Goal: Transaction & Acquisition: Obtain resource

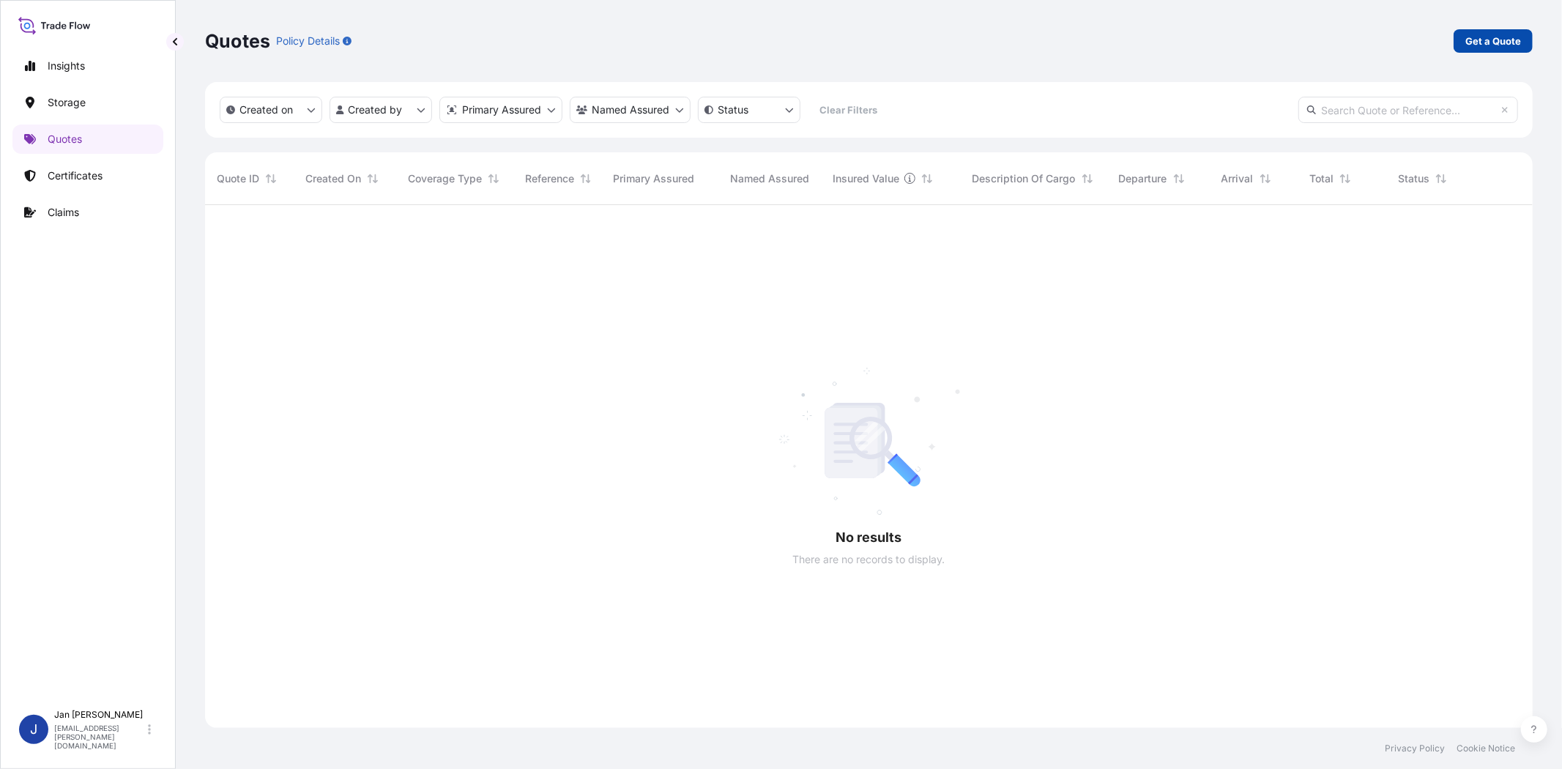
scroll to position [564, 1315]
click at [1495, 42] on p "Get a Quote" at bounding box center [1493, 41] width 56 height 15
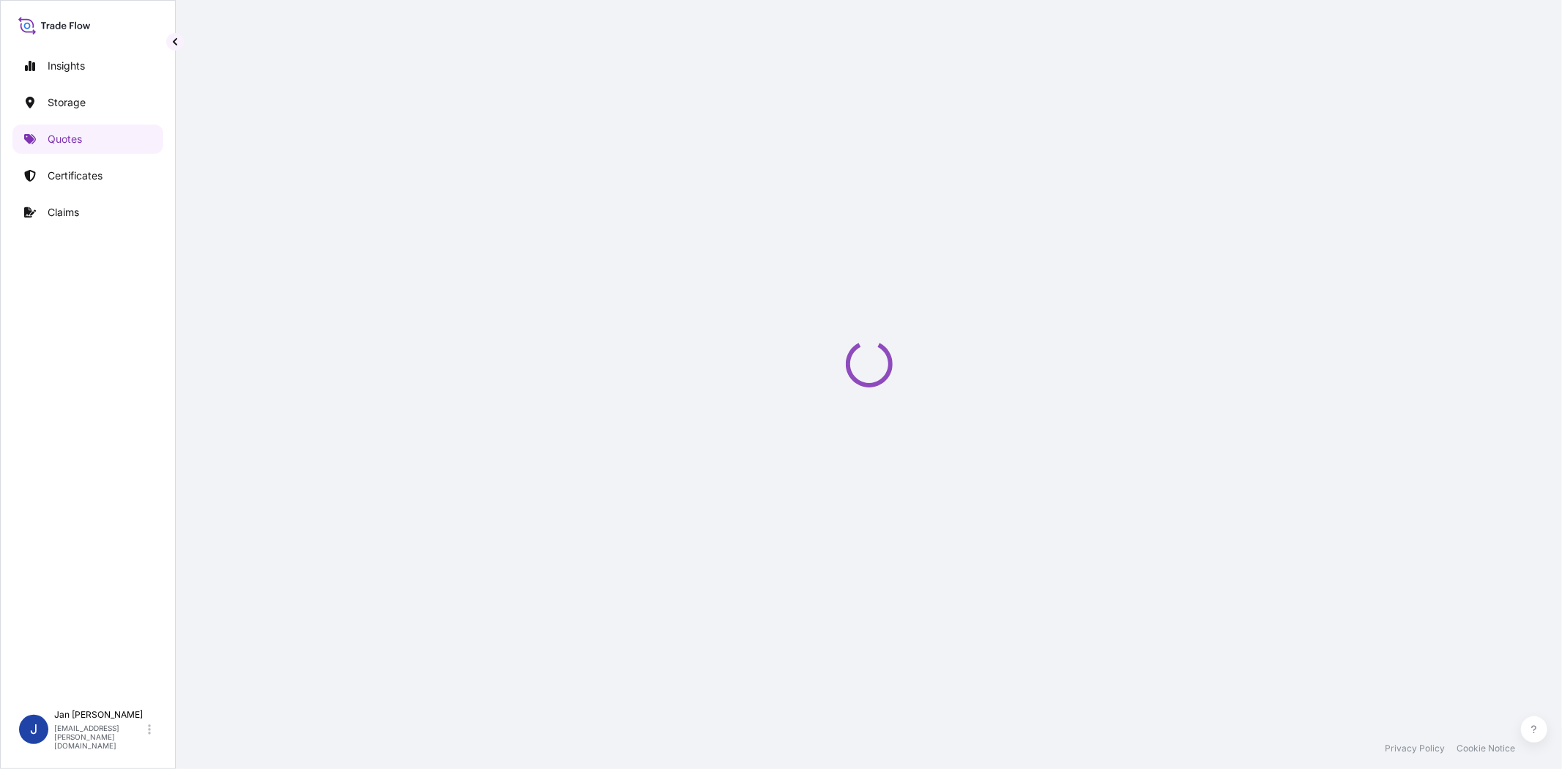
select select "Water"
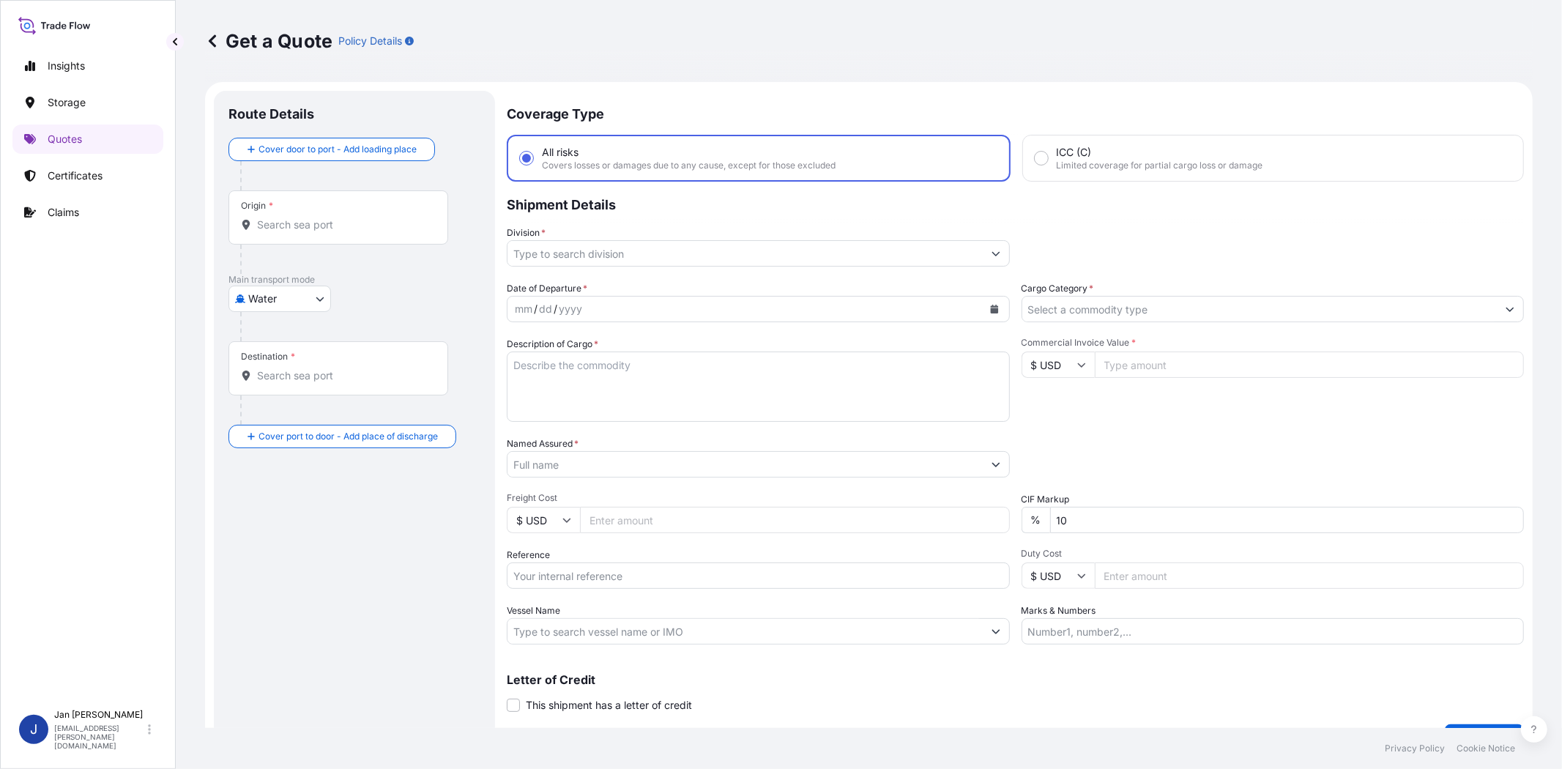
scroll to position [23, 0]
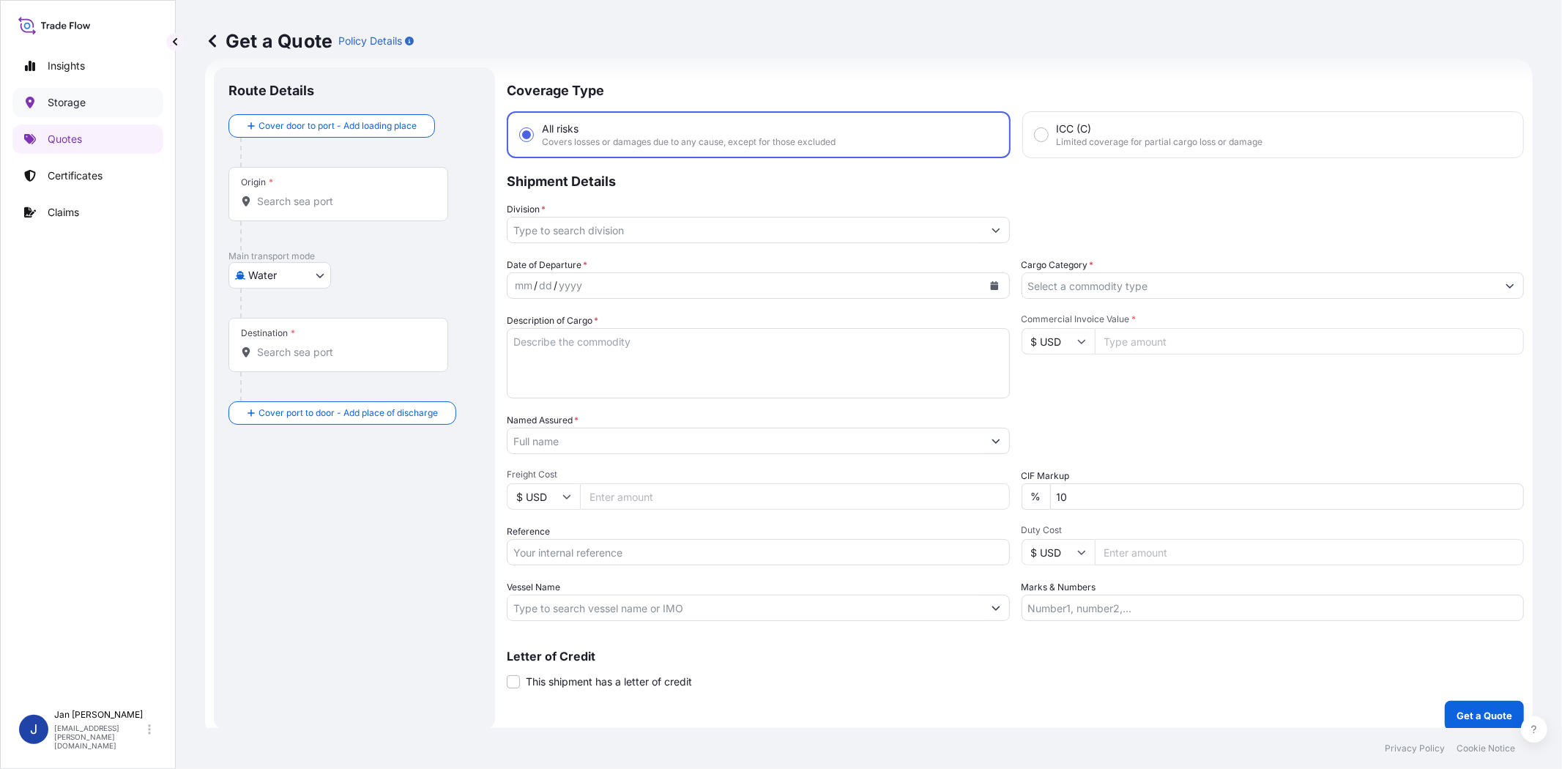
click at [50, 97] on p "Storage" at bounding box center [67, 102] width 38 height 15
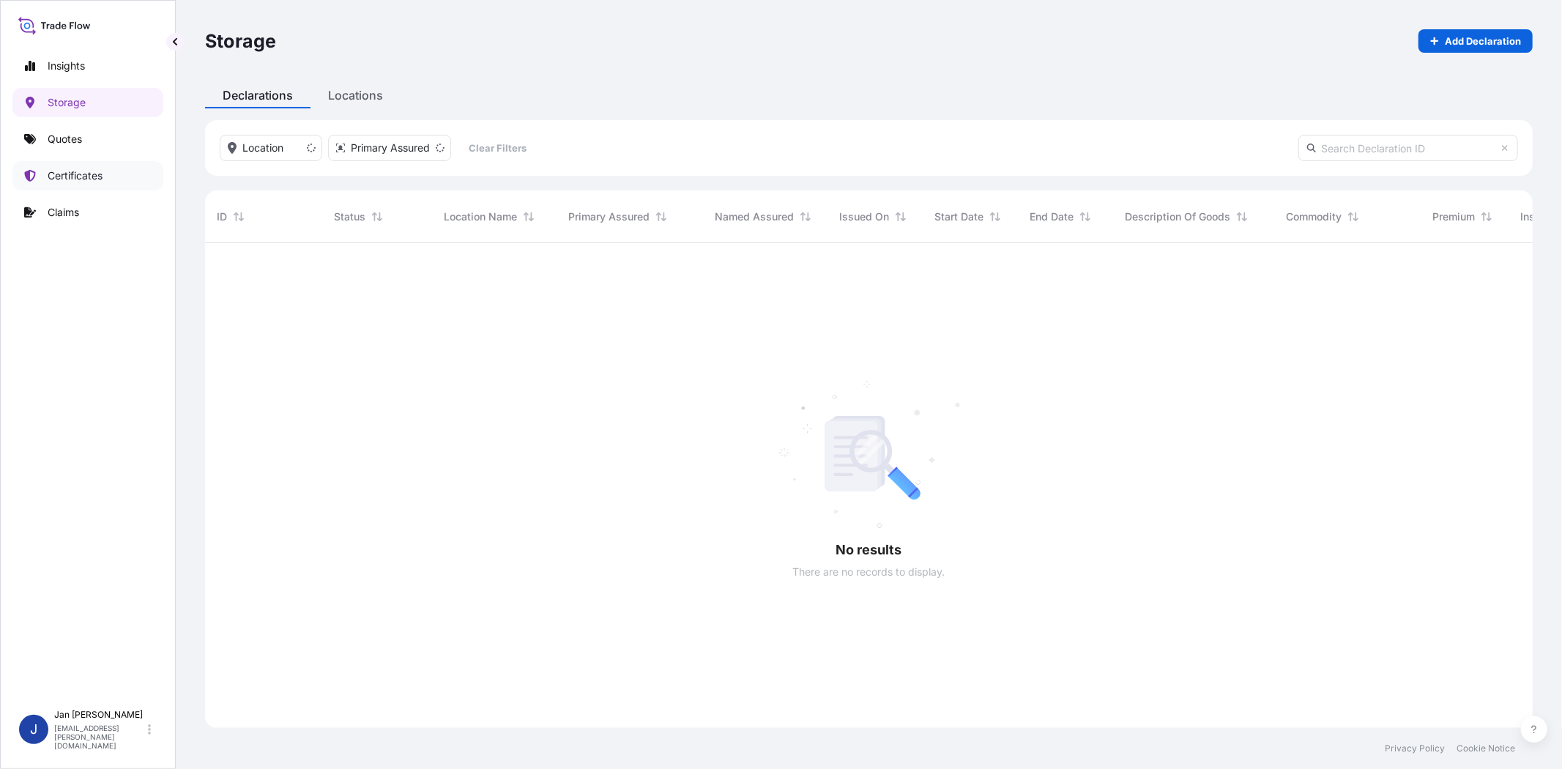
scroll to position [524, 1315]
click at [105, 179] on link "Certificates" at bounding box center [87, 175] width 151 height 29
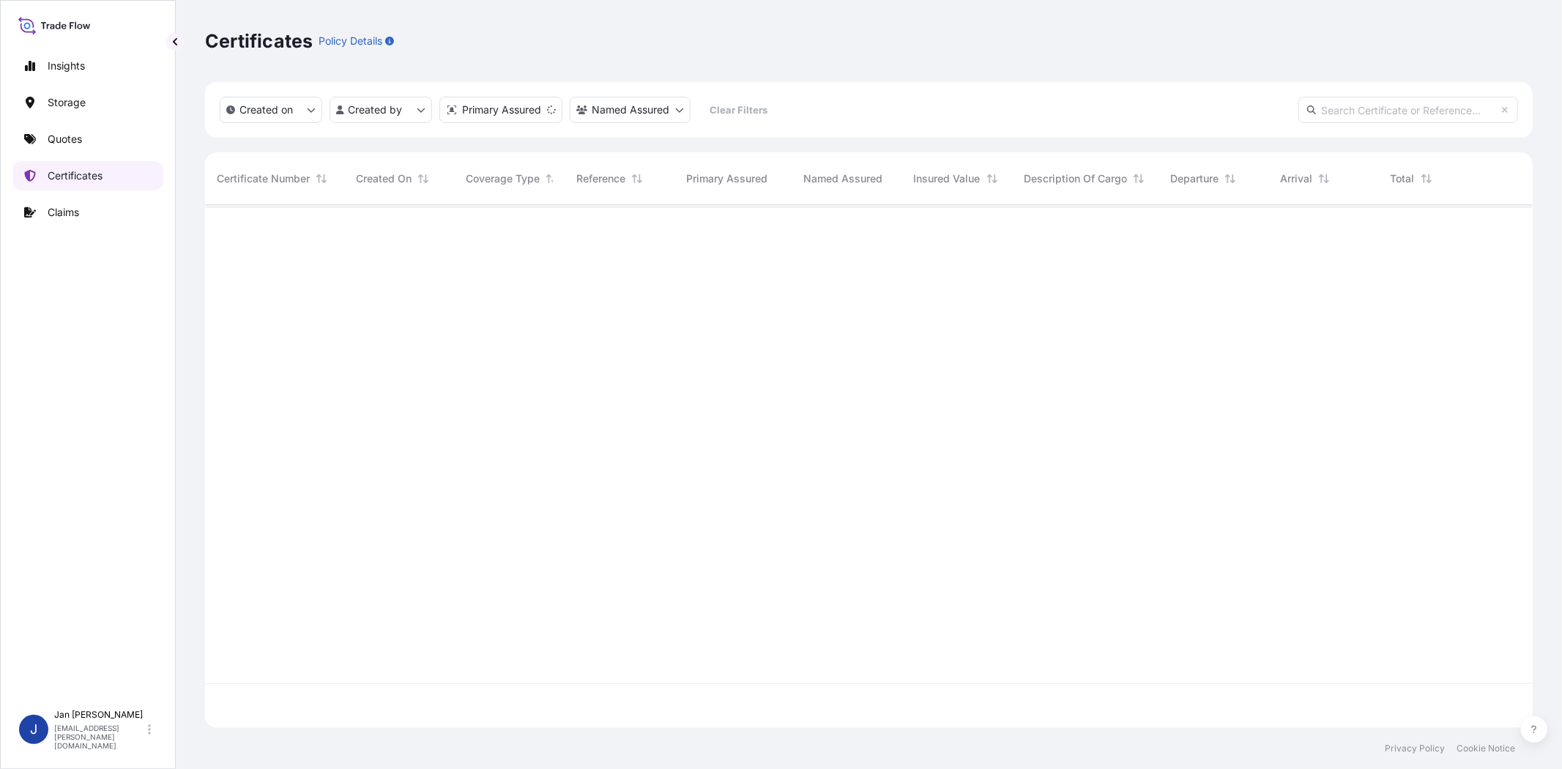
scroll to position [518, 1315]
click at [1340, 97] on input "text" at bounding box center [1408, 110] width 220 height 26
paste input "1187436889"
type input "1187436889"
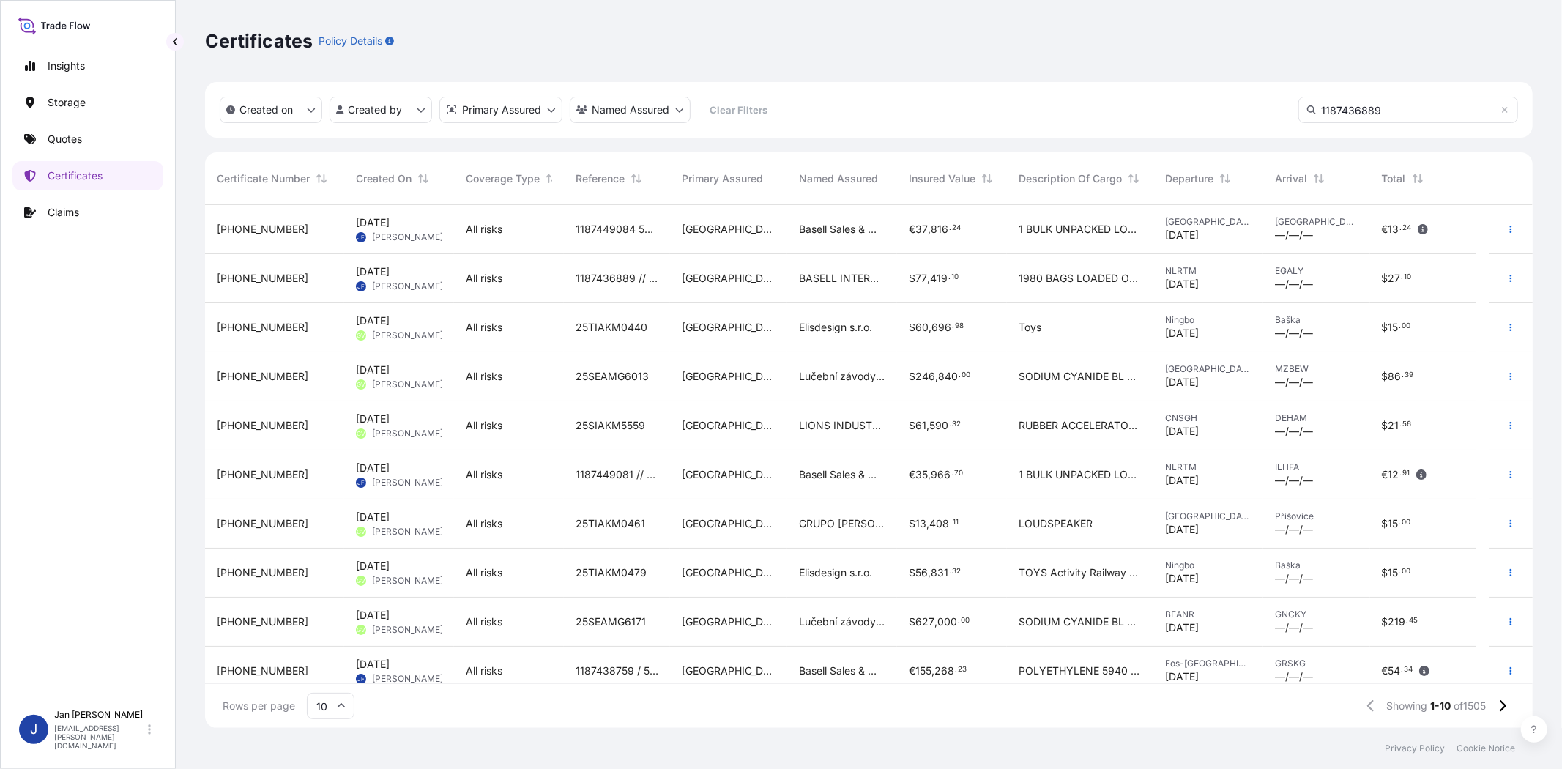
click at [250, 286] on div "[PHONE_NUMBER]" at bounding box center [274, 278] width 139 height 49
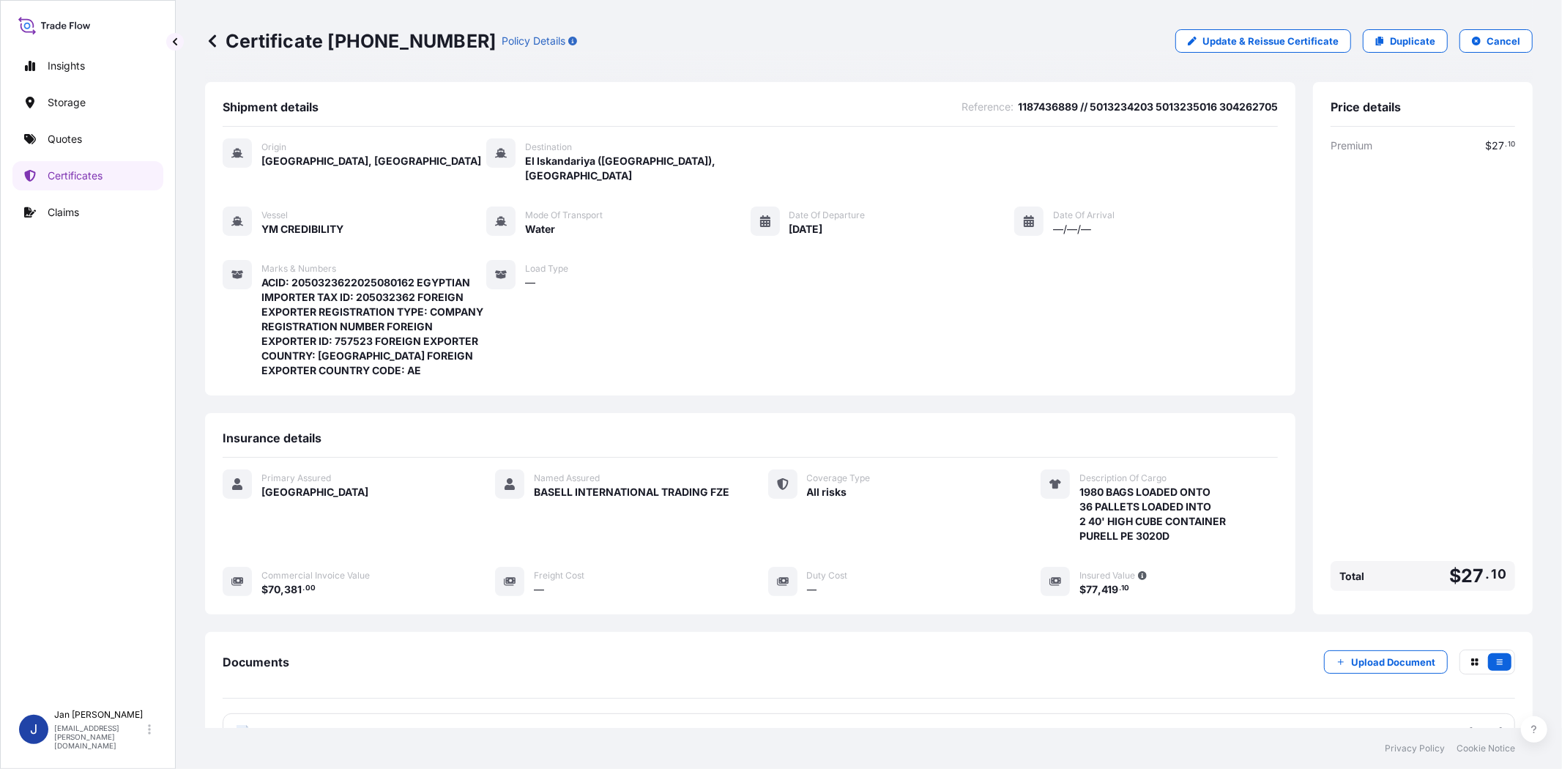
scroll to position [134, 0]
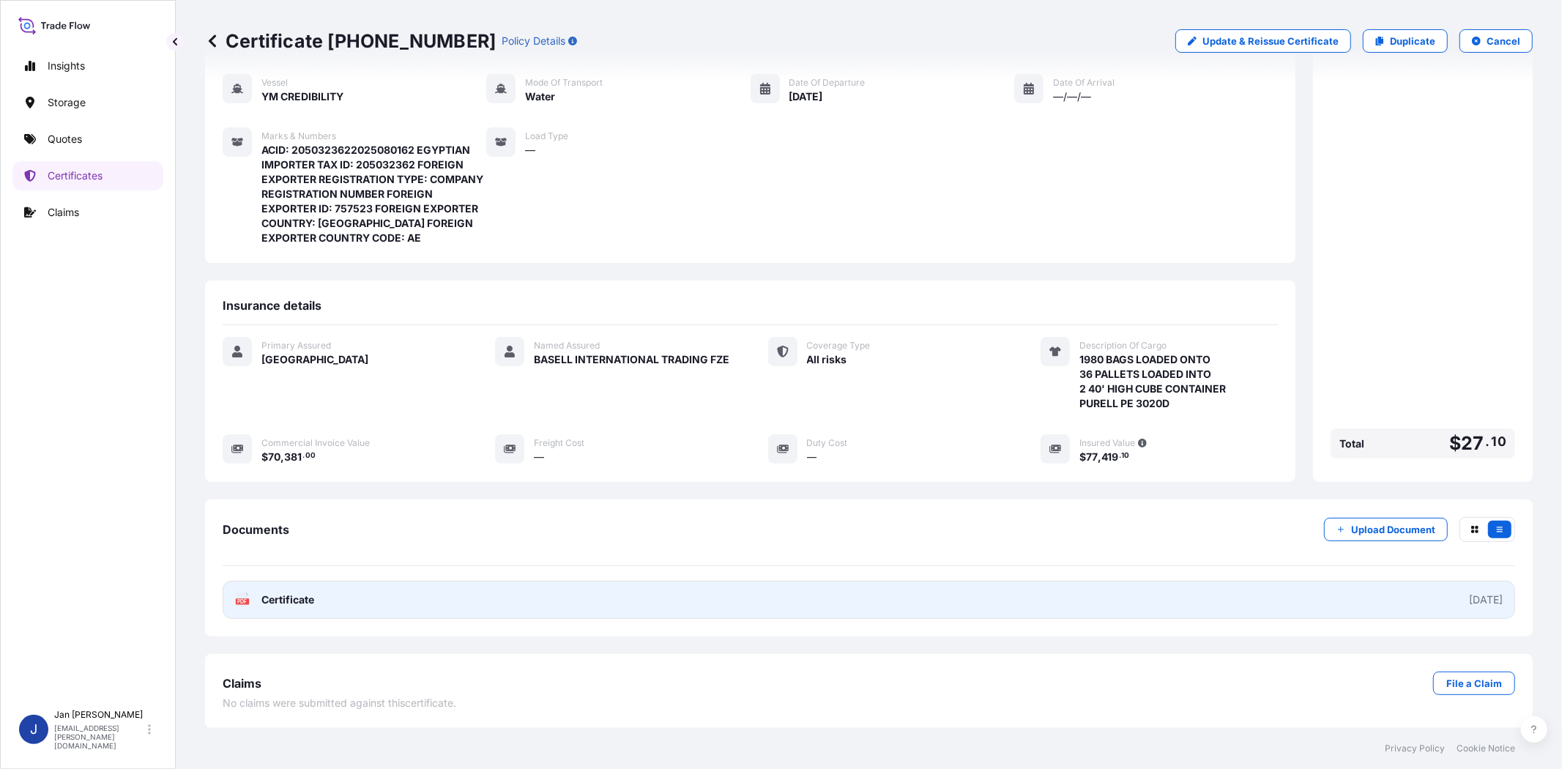
click at [264, 596] on span "Certificate" at bounding box center [287, 599] width 53 height 15
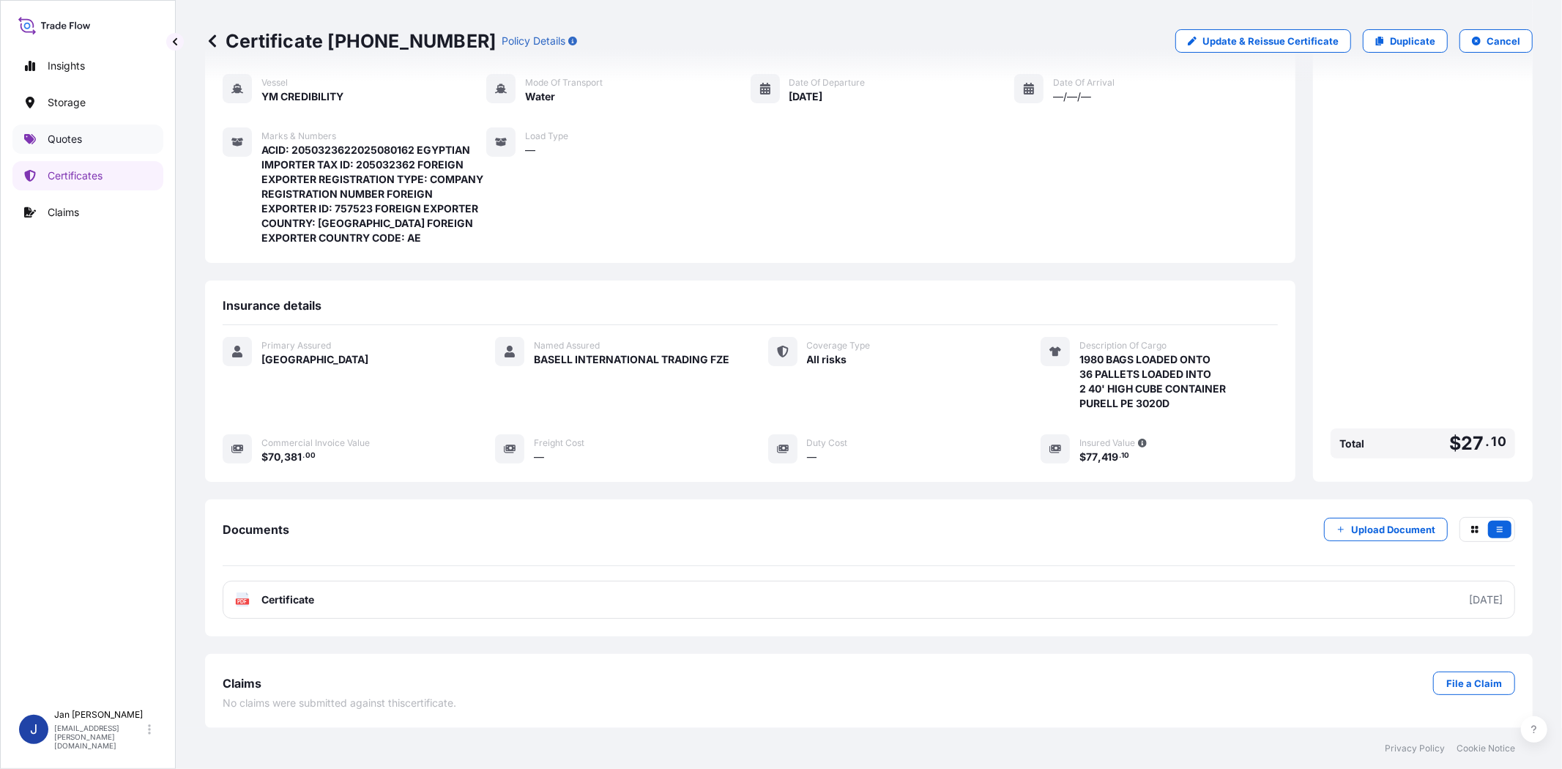
click at [40, 135] on link "Quotes" at bounding box center [87, 138] width 151 height 29
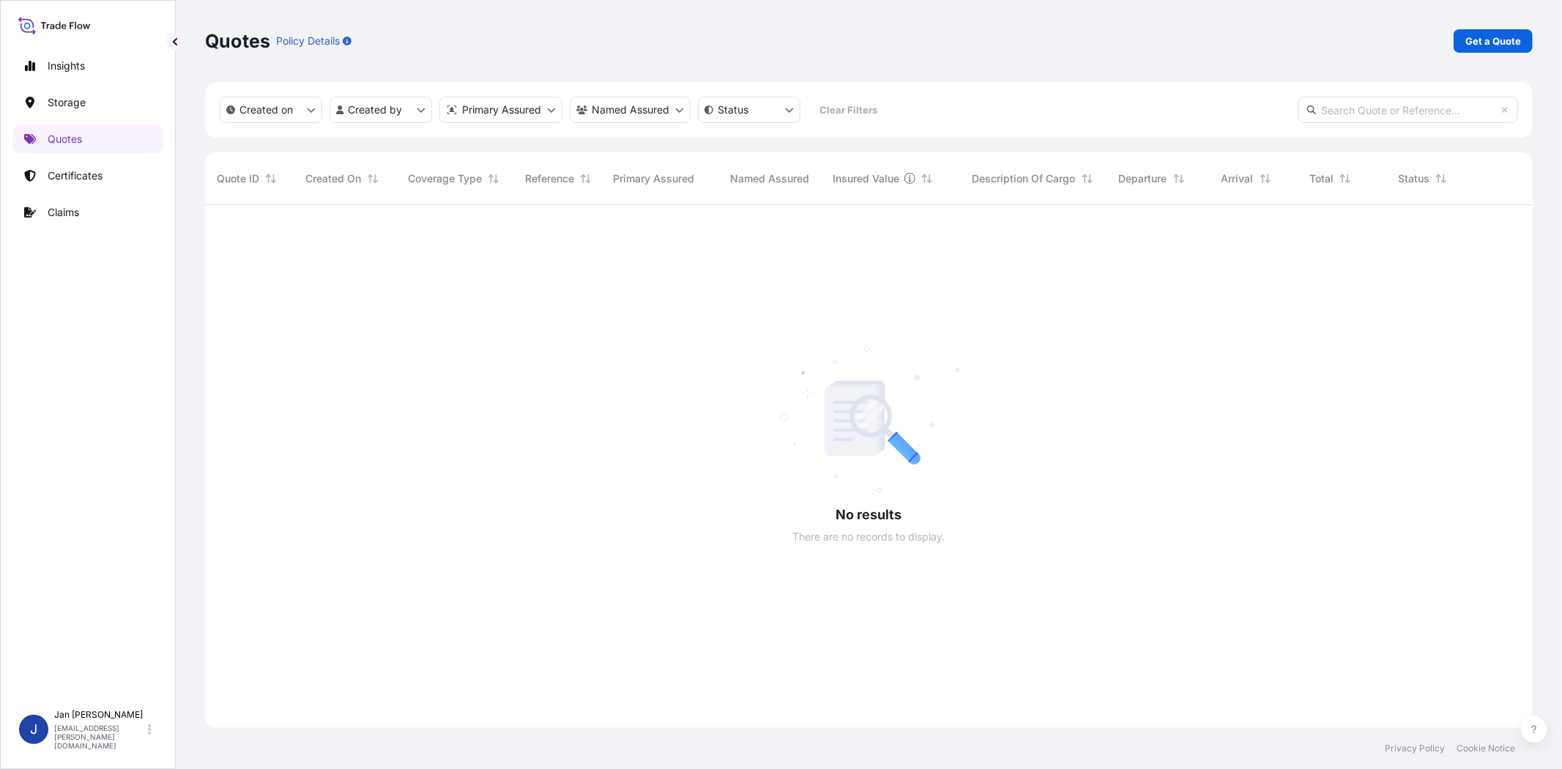
scroll to position [564, 1315]
click at [1487, 37] on p "Get a Quote" at bounding box center [1493, 41] width 56 height 15
select select "Water"
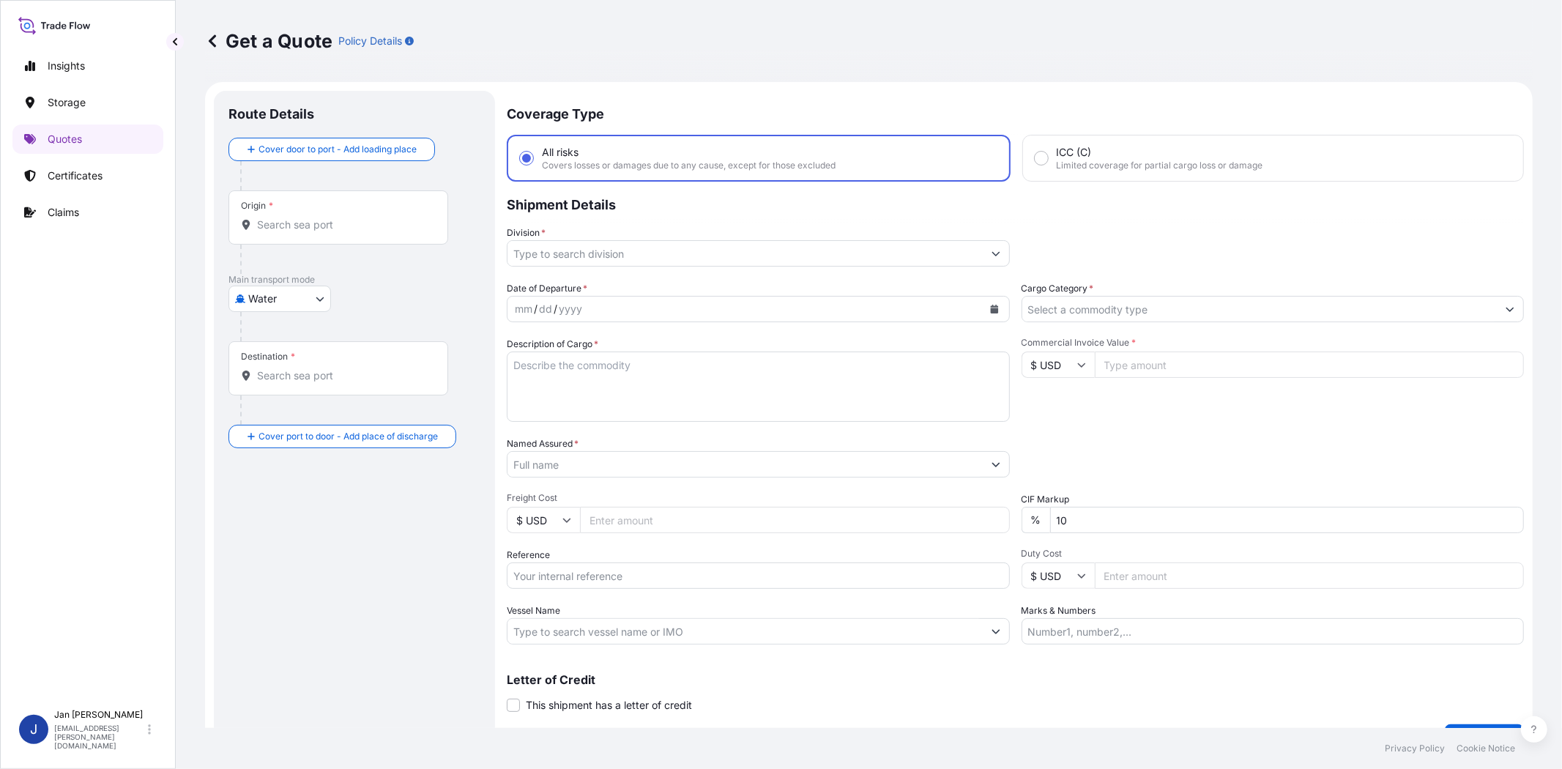
scroll to position [23, 0]
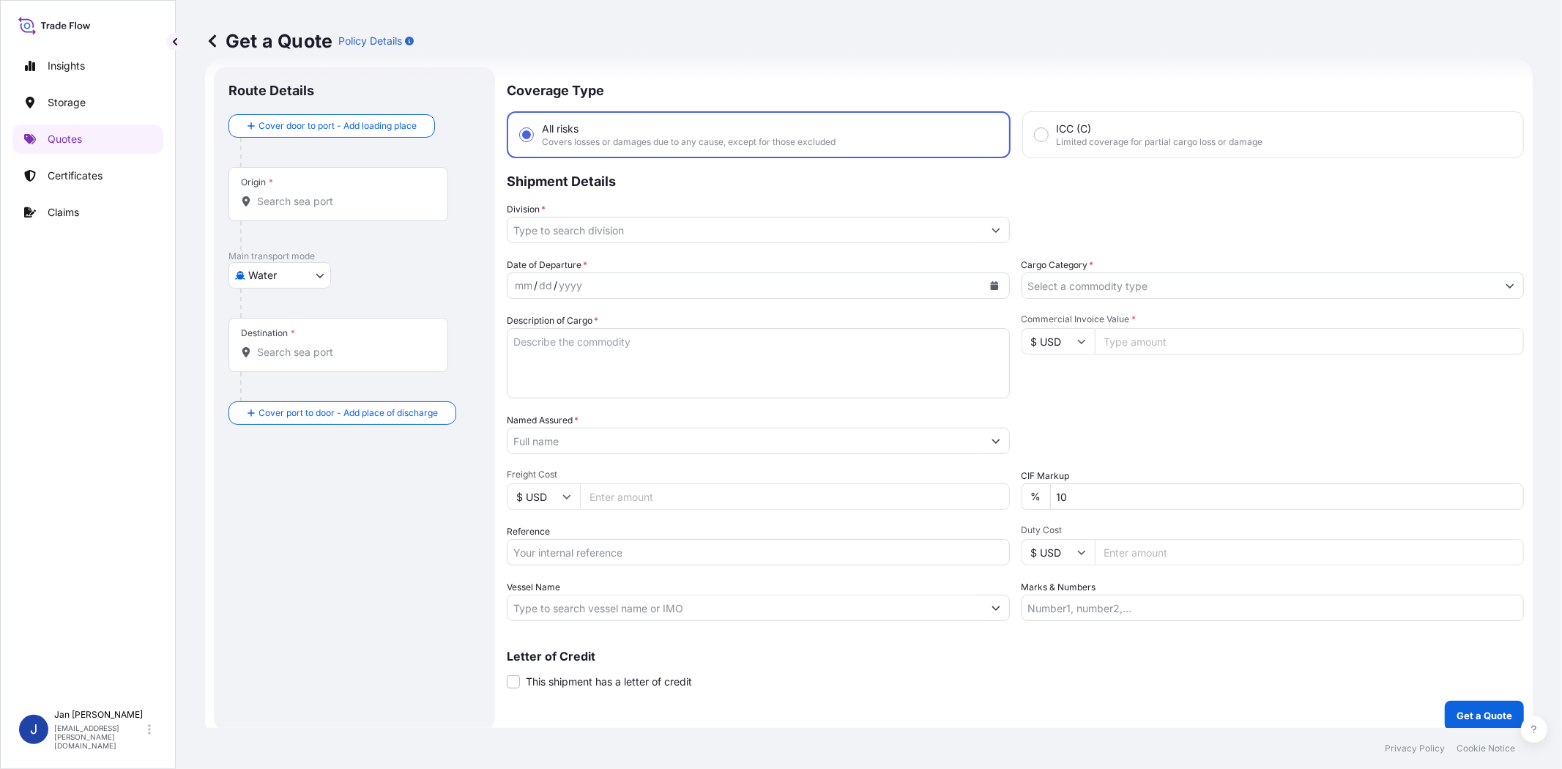
click at [606, 550] on input "Reference" at bounding box center [758, 552] width 503 height 26
click at [557, 599] on input "Vessel Name" at bounding box center [744, 608] width 475 height 26
paste input "CHATTANOOGA"
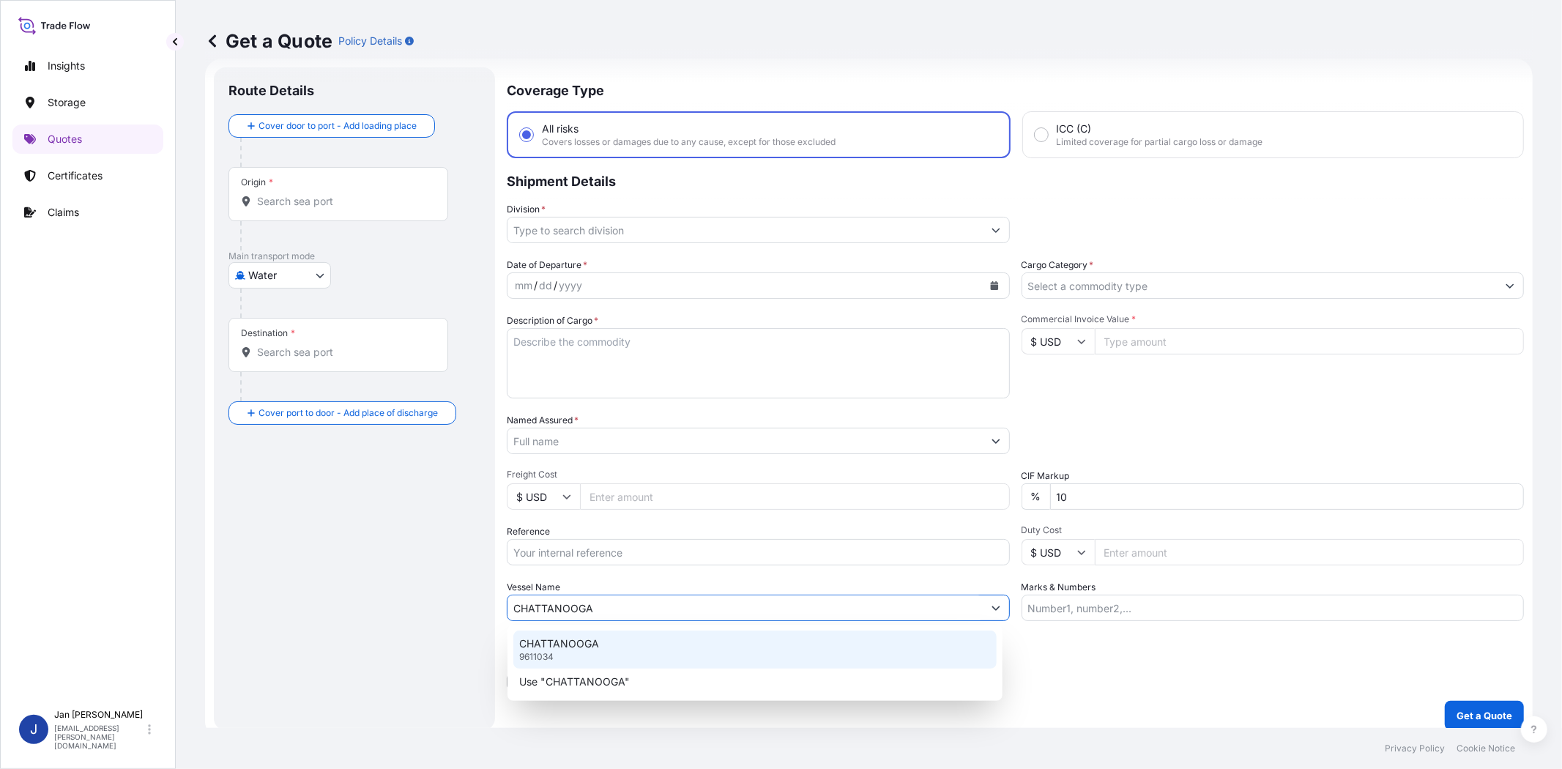
click at [567, 643] on p "CHATTANOOGA" at bounding box center [559, 643] width 80 height 15
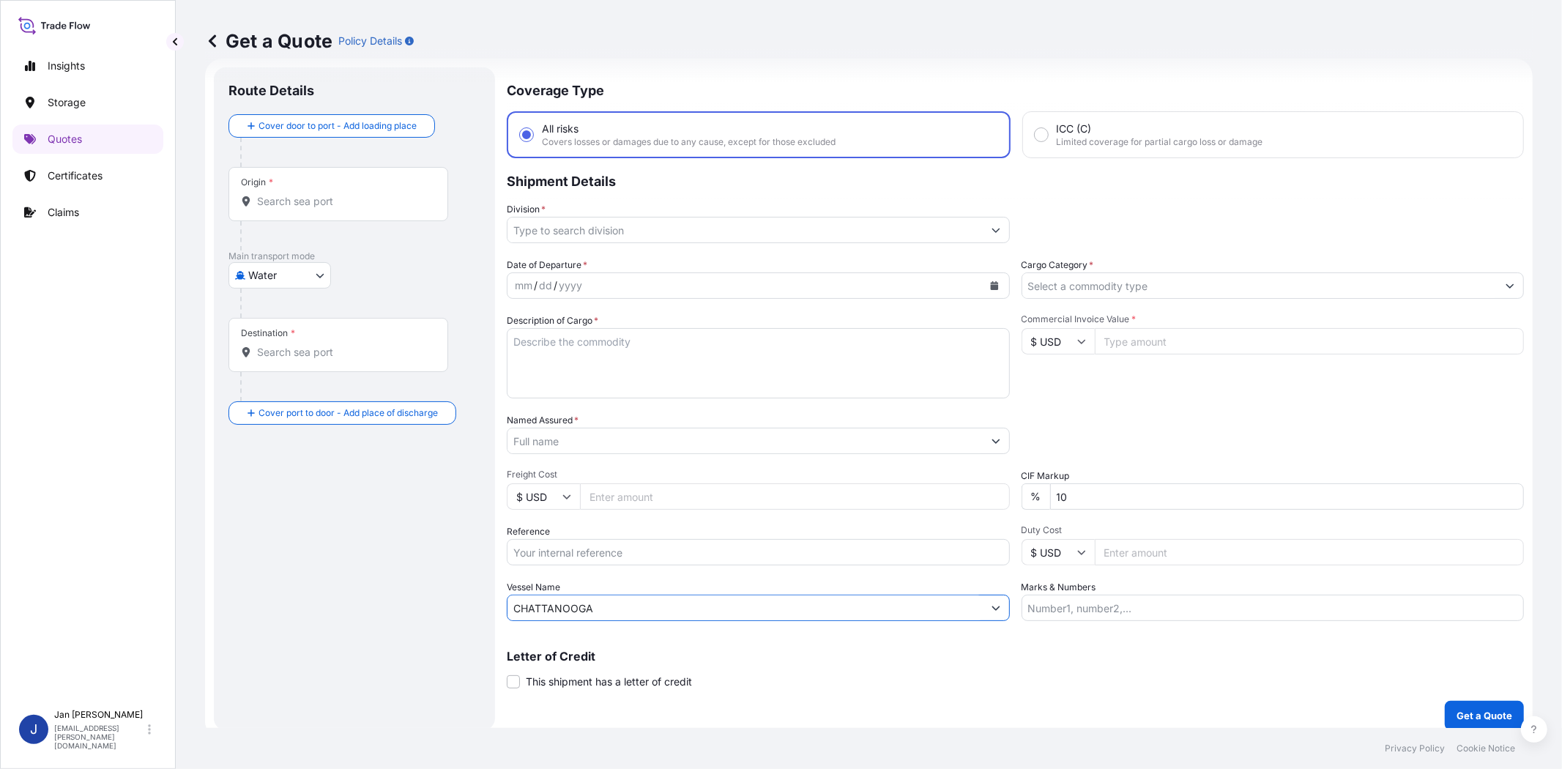
type input "CHATTANOOGA"
click at [1126, 447] on div "Packing Category Type to search a container mode Please select a primary mode o…" at bounding box center [1273, 433] width 503 height 41
click at [1074, 273] on input "Cargo Category *" at bounding box center [1259, 285] width 475 height 26
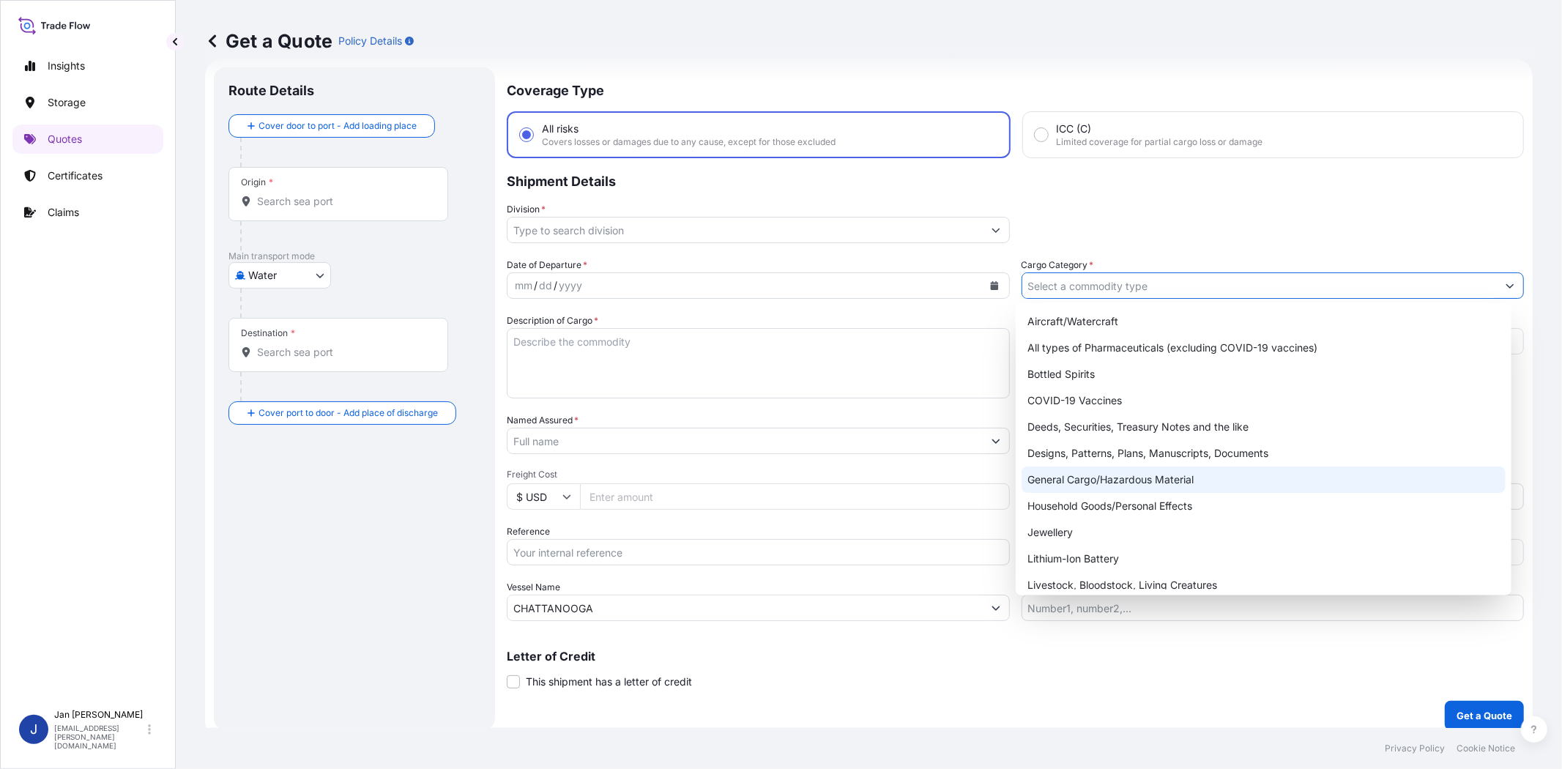
click at [1103, 479] on div "General Cargo/Hazardous Material" at bounding box center [1263, 479] width 483 height 26
type input "General Cargo/Hazardous Material"
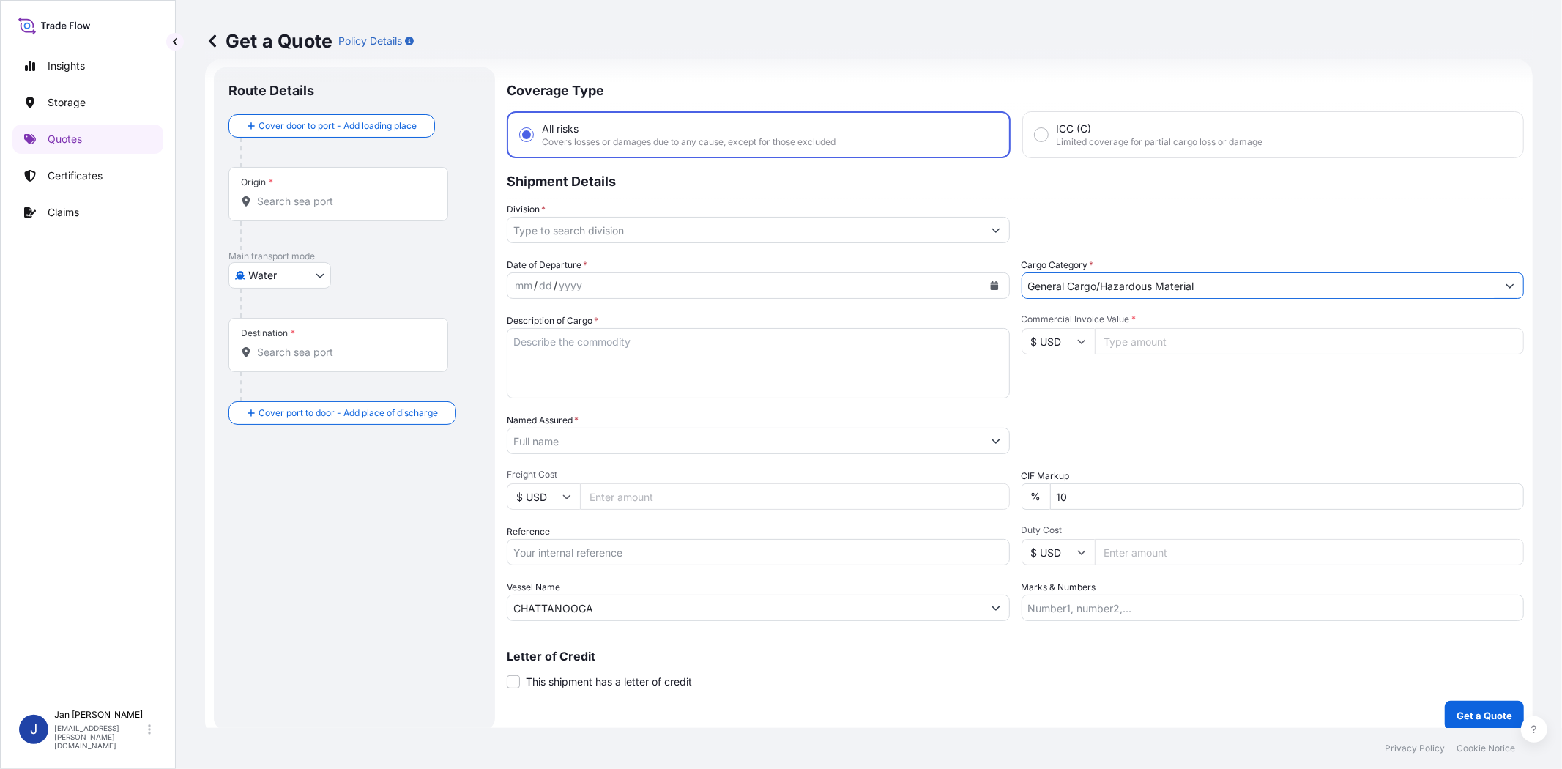
click at [713, 238] on input "Division *" at bounding box center [744, 230] width 475 height 26
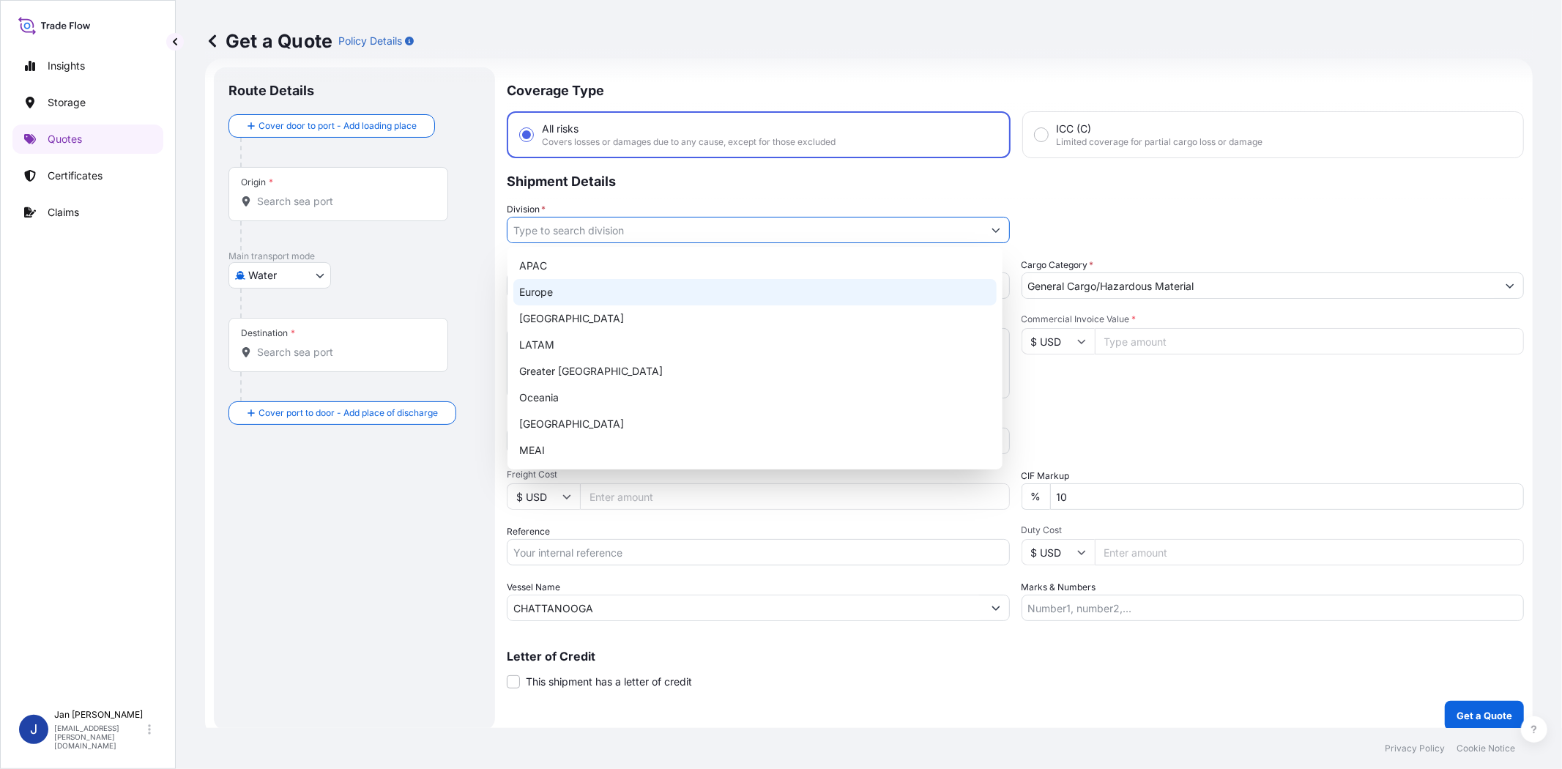
click at [639, 291] on div "Europe" at bounding box center [754, 292] width 483 height 26
type input "Europe"
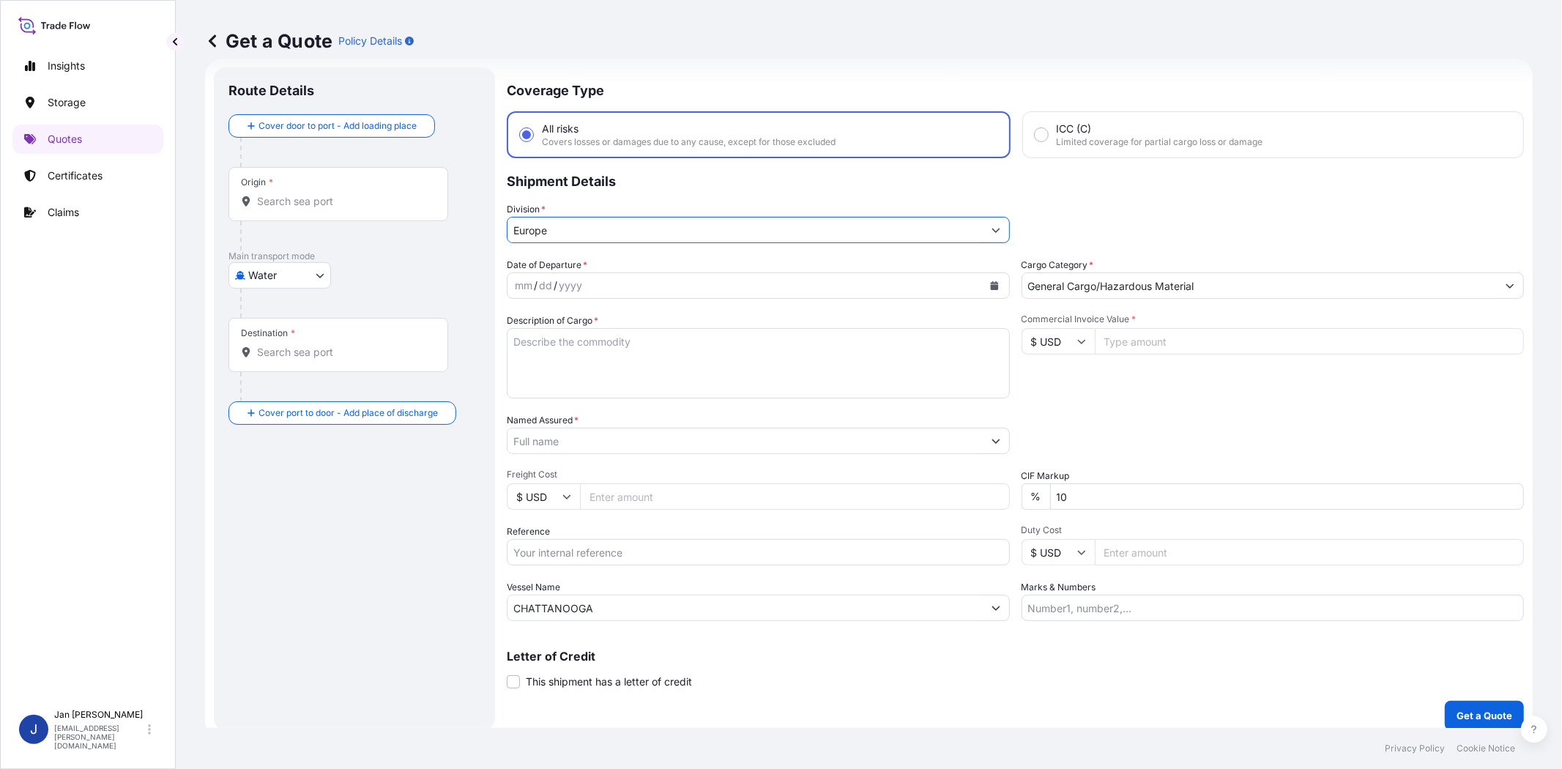
click at [987, 280] on button "Calendar" at bounding box center [994, 285] width 23 height 23
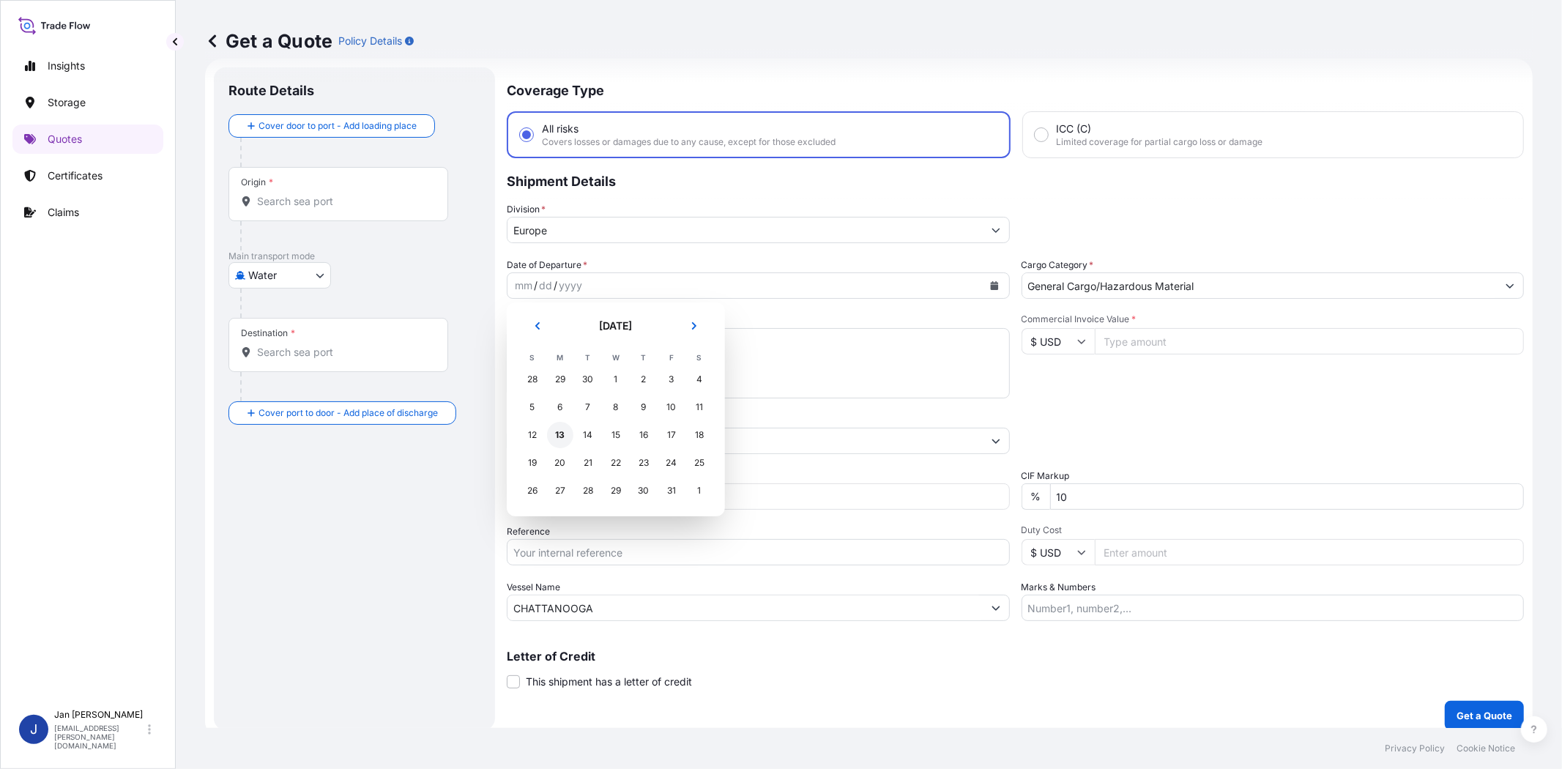
click at [561, 430] on div "13" at bounding box center [560, 435] width 26 height 26
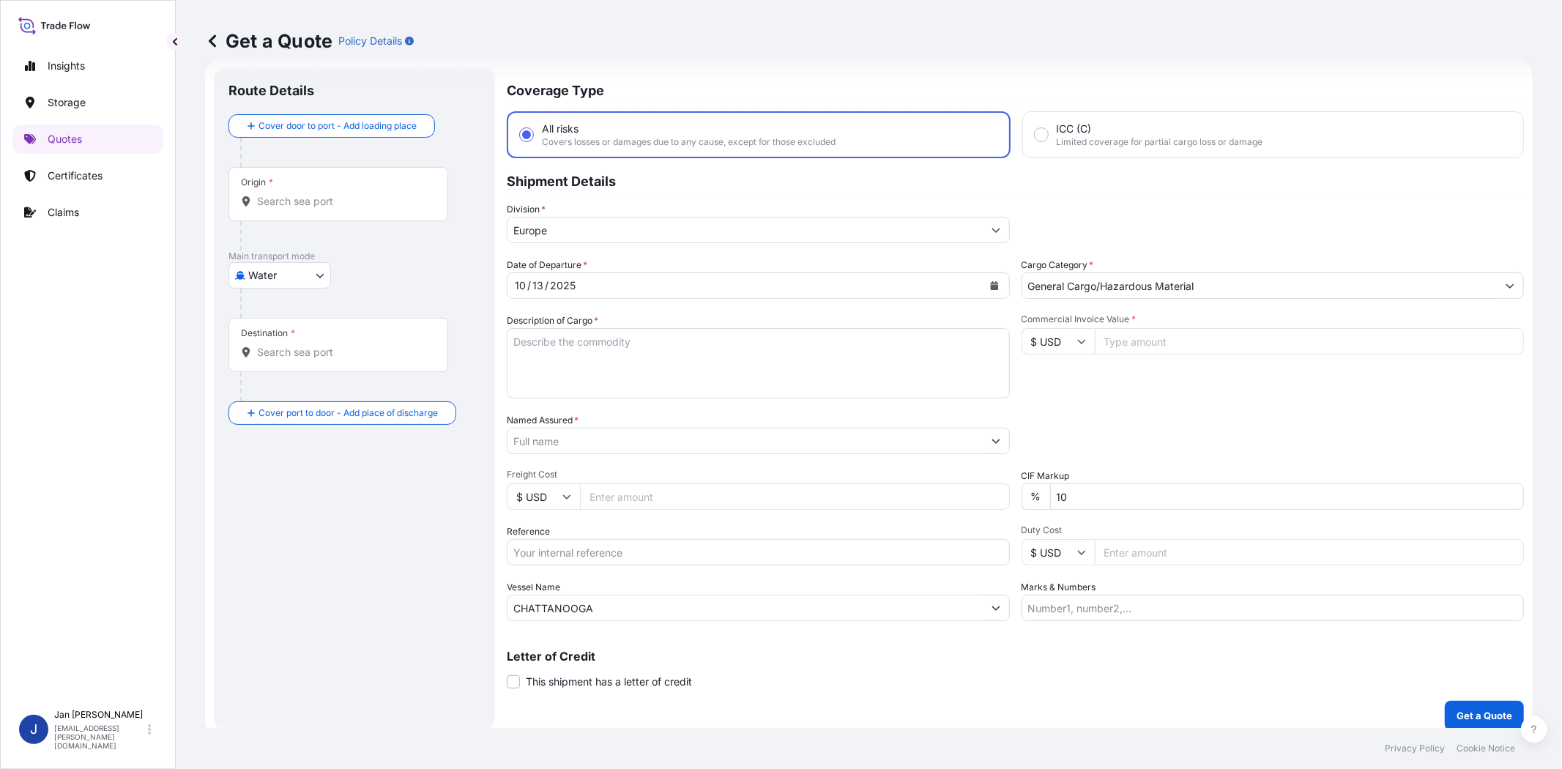
click at [1128, 407] on div "Date of Departure * [DATE] Cargo Category * General Cargo/Hazardous Material De…" at bounding box center [1015, 439] width 1017 height 363
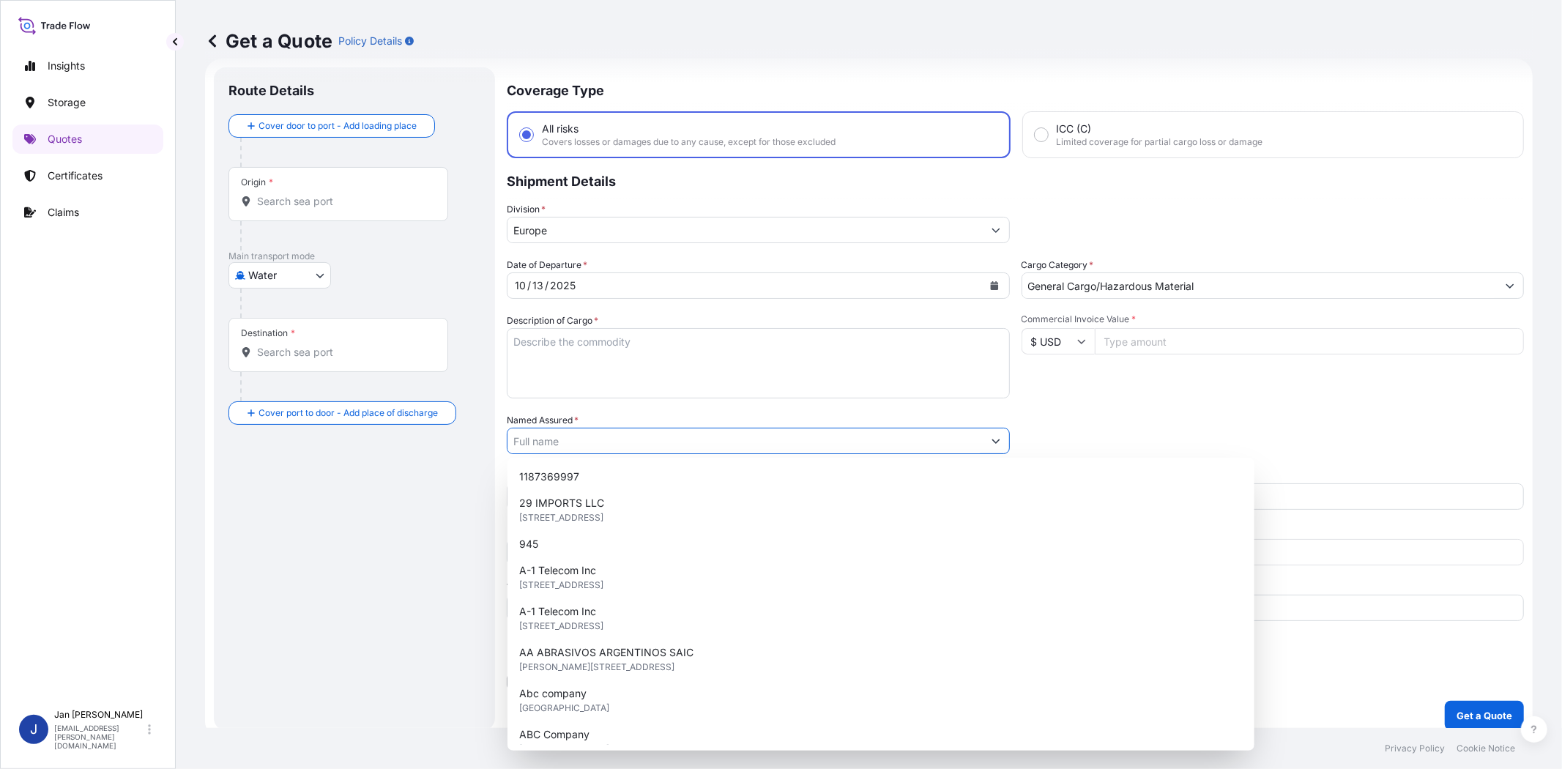
click at [895, 438] on input "Named Assured *" at bounding box center [744, 441] width 475 height 26
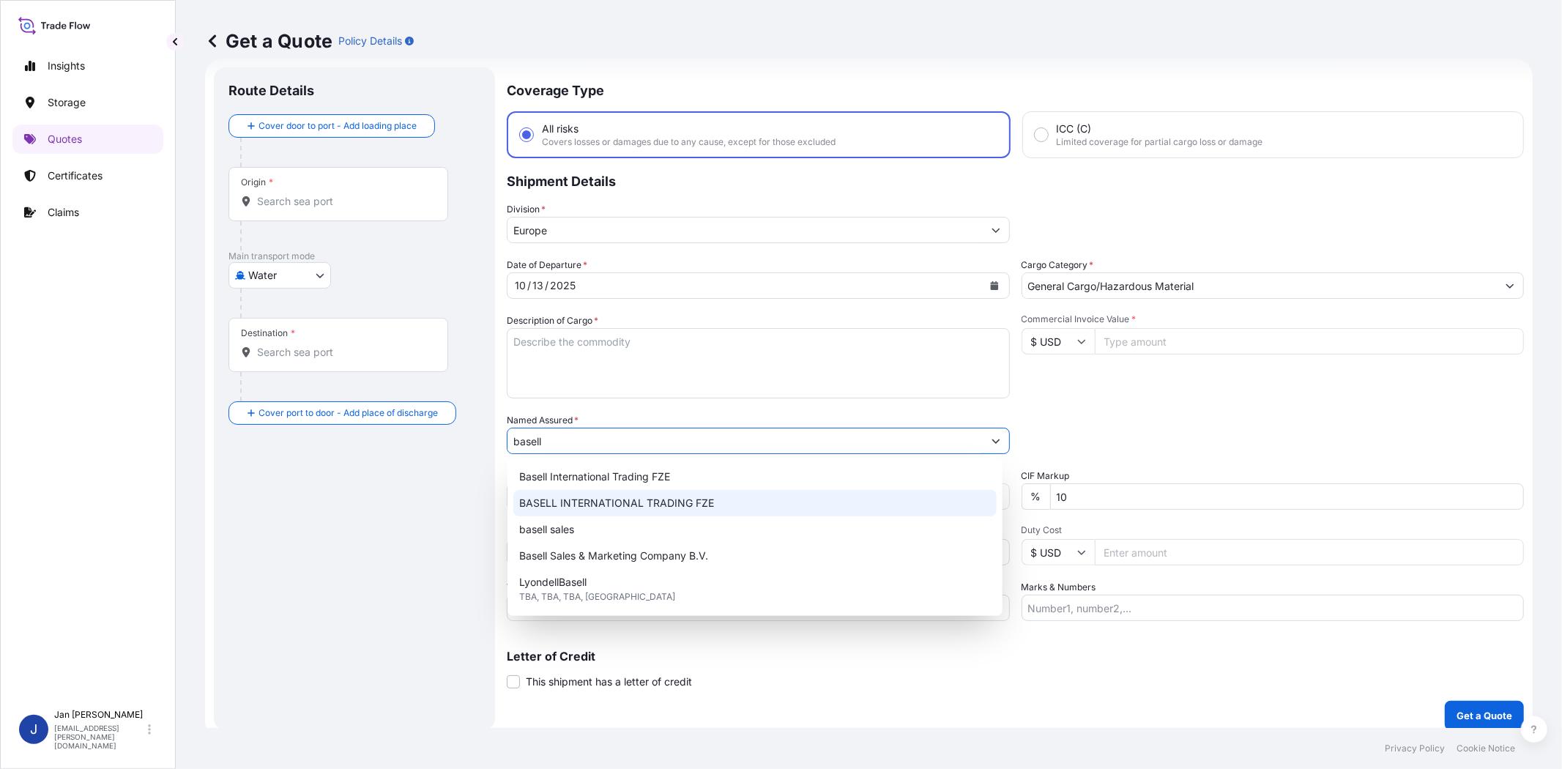
click at [723, 513] on div "BASELL INTERNATIONAL TRADING FZE" at bounding box center [754, 503] width 483 height 26
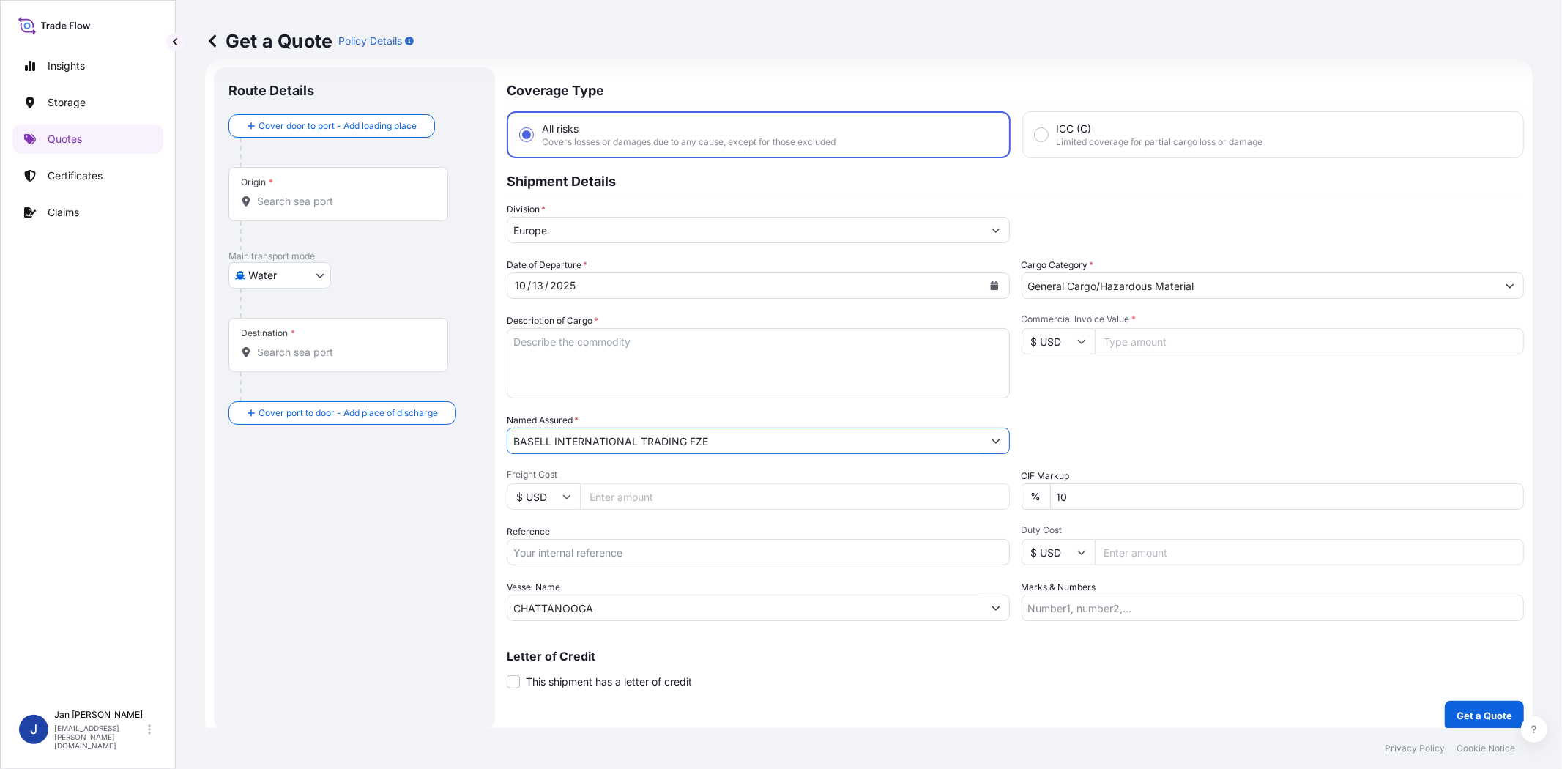
type input "BASELL INTERNATIONAL TRADING FZE"
click at [1137, 389] on div "Commercial Invoice Value * $ USD" at bounding box center [1273, 355] width 503 height 85
click at [669, 553] on input "Reference" at bounding box center [758, 552] width 503 height 26
paste input "1187436889 // 5013234203 5013235016 304262705"
type input "1187436889 // 5013234203 5013235016 304262705"
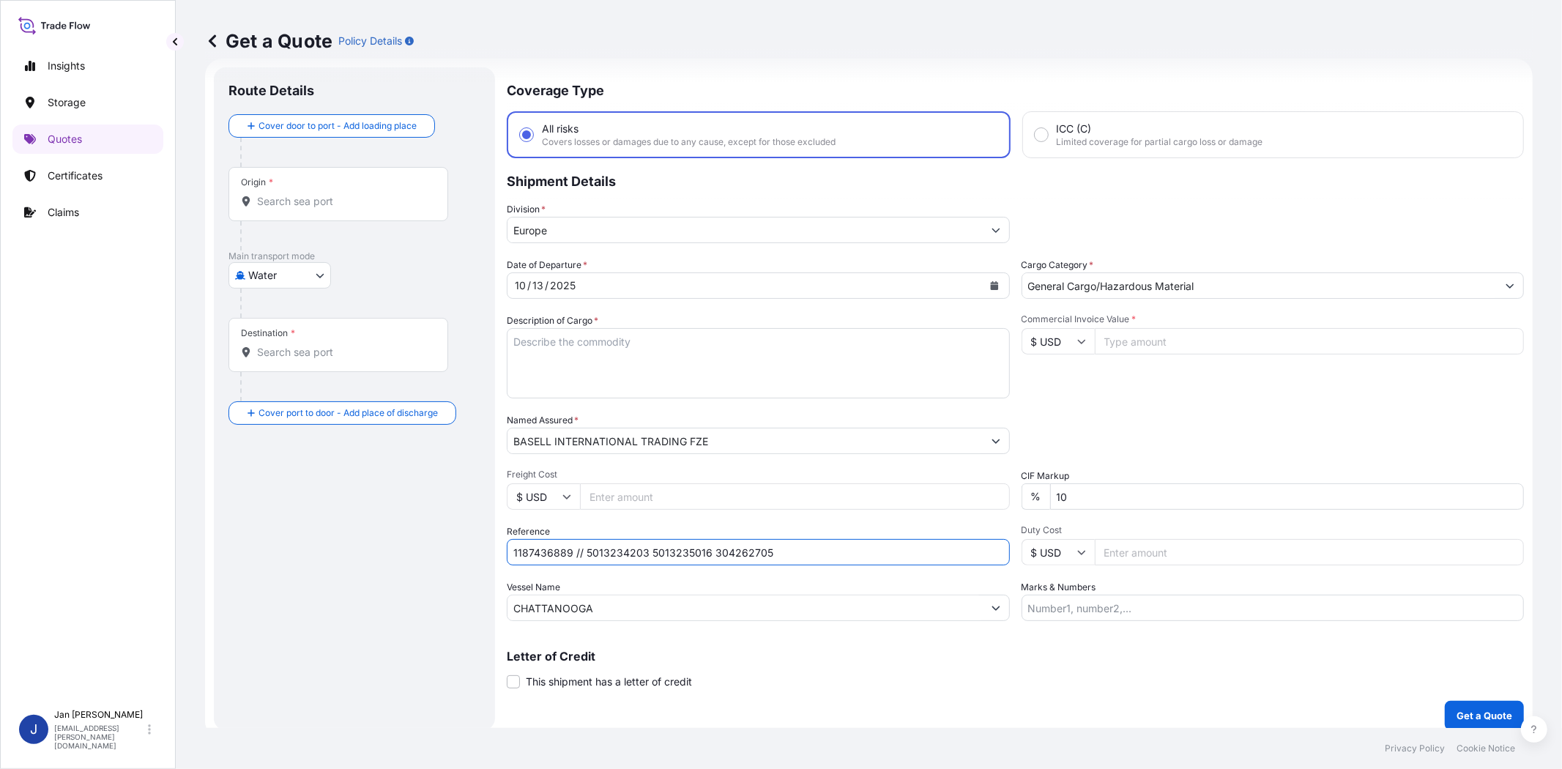
click at [1138, 394] on div "Commercial Invoice Value * $ USD" at bounding box center [1273, 355] width 503 height 85
click at [360, 201] on input "Origin *" at bounding box center [343, 201] width 173 height 15
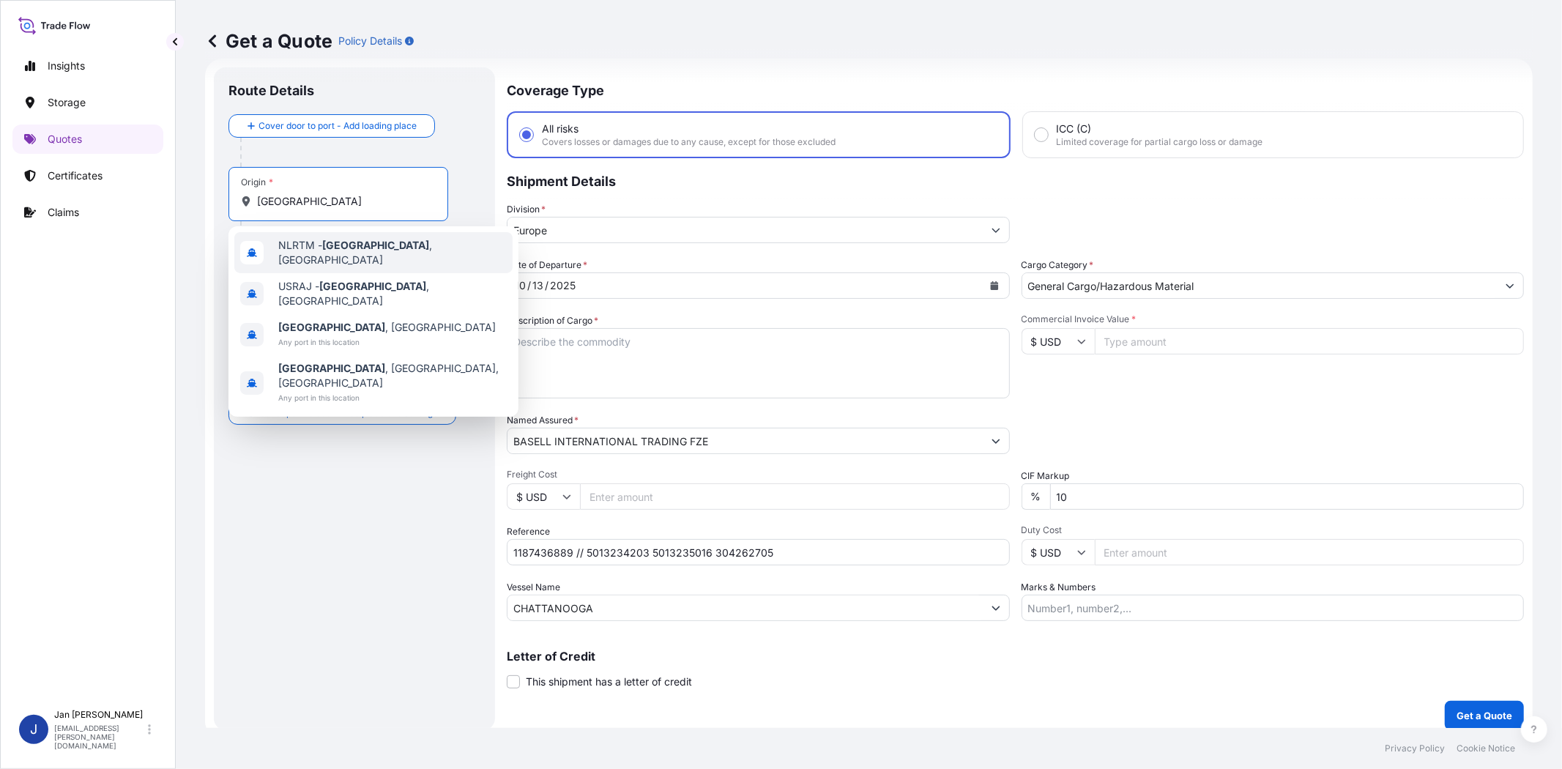
click at [382, 255] on span "NLRTM - [GEOGRAPHIC_DATA] , [GEOGRAPHIC_DATA]" at bounding box center [392, 252] width 228 height 29
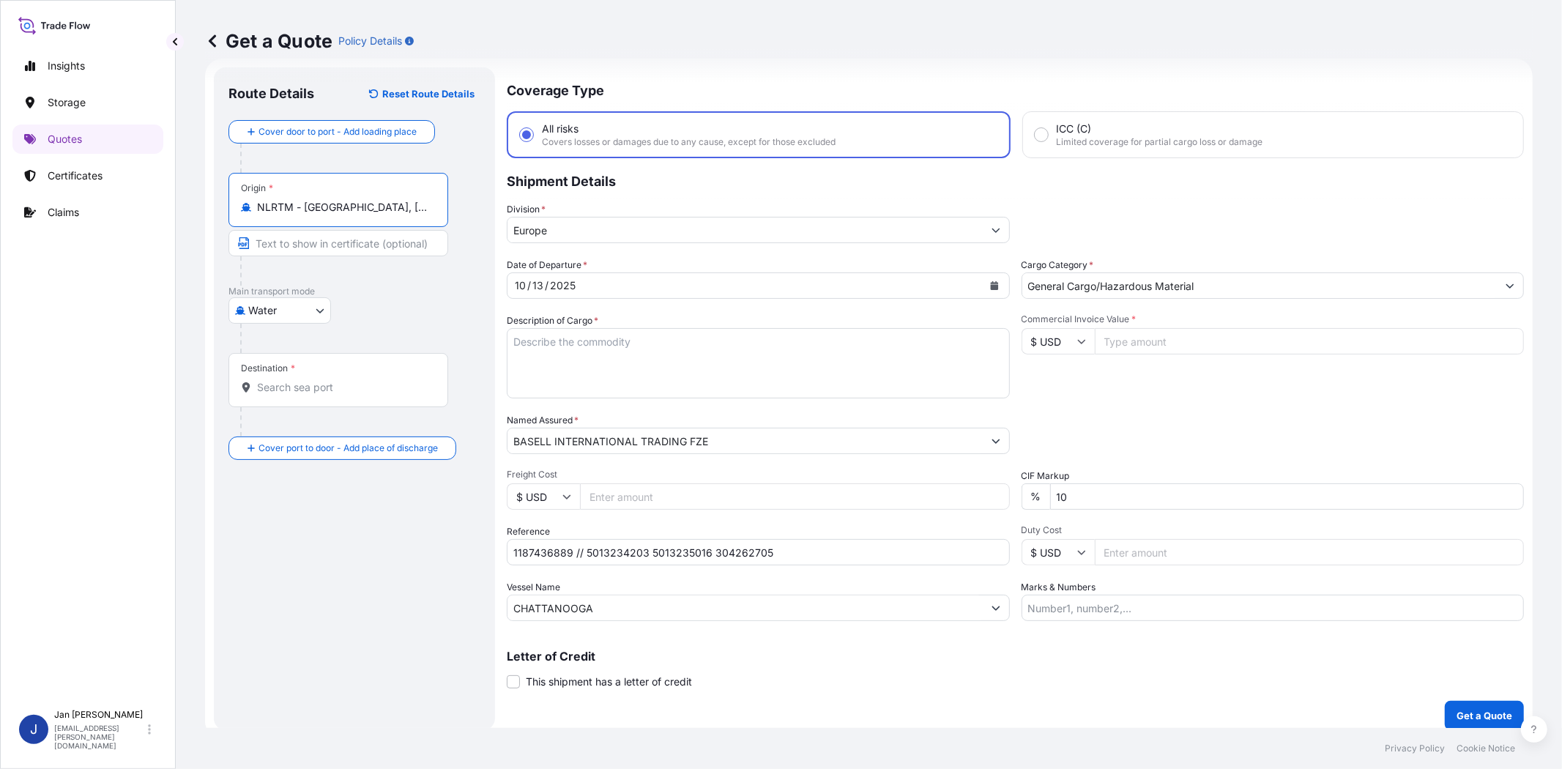
type input "NLRTM - [GEOGRAPHIC_DATA], [GEOGRAPHIC_DATA]"
click at [360, 389] on input "Destination *" at bounding box center [343, 387] width 173 height 15
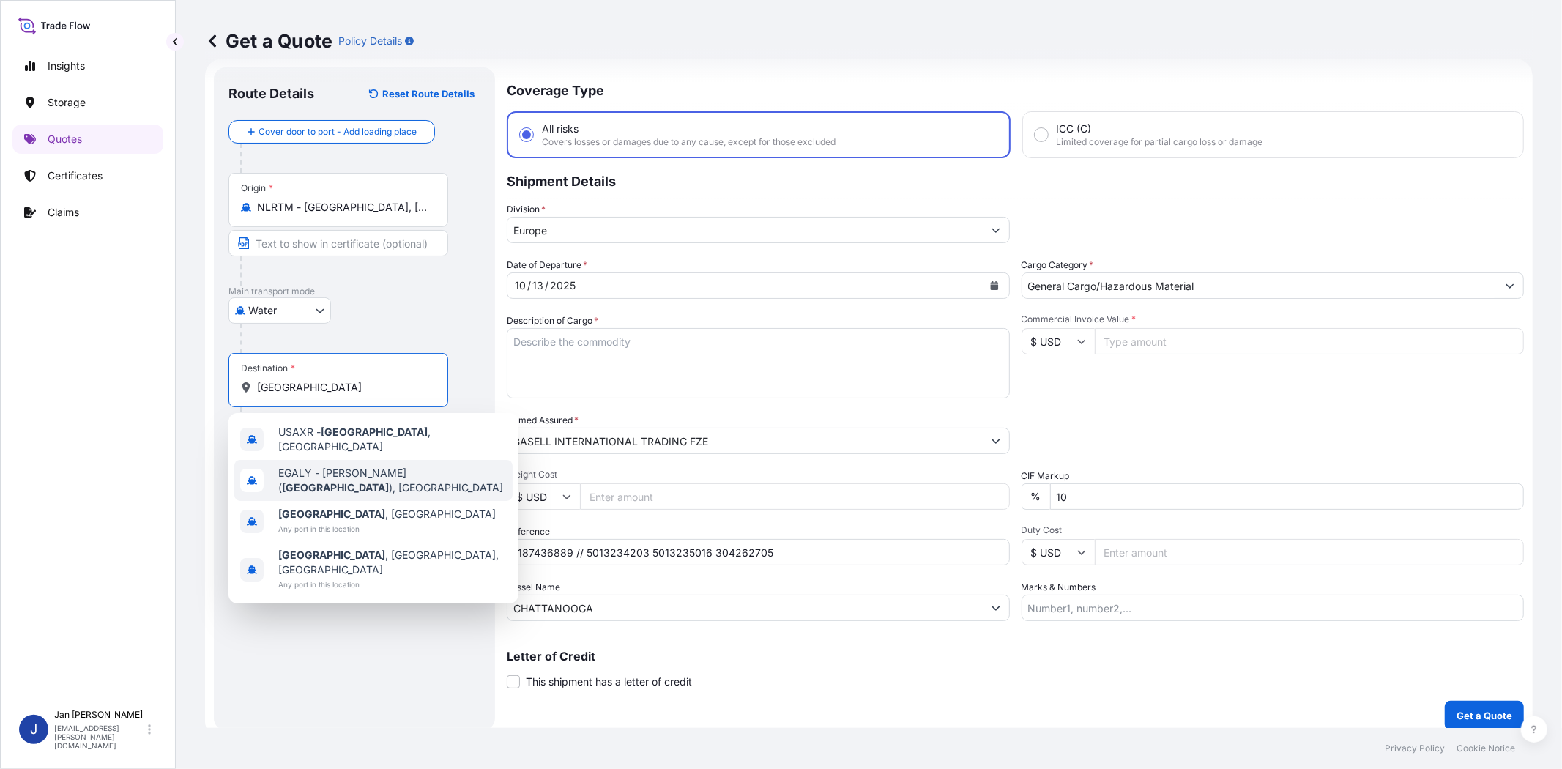
click at [359, 470] on span "[PERSON_NAME] ( [GEOGRAPHIC_DATA] ), [GEOGRAPHIC_DATA]" at bounding box center [392, 480] width 228 height 29
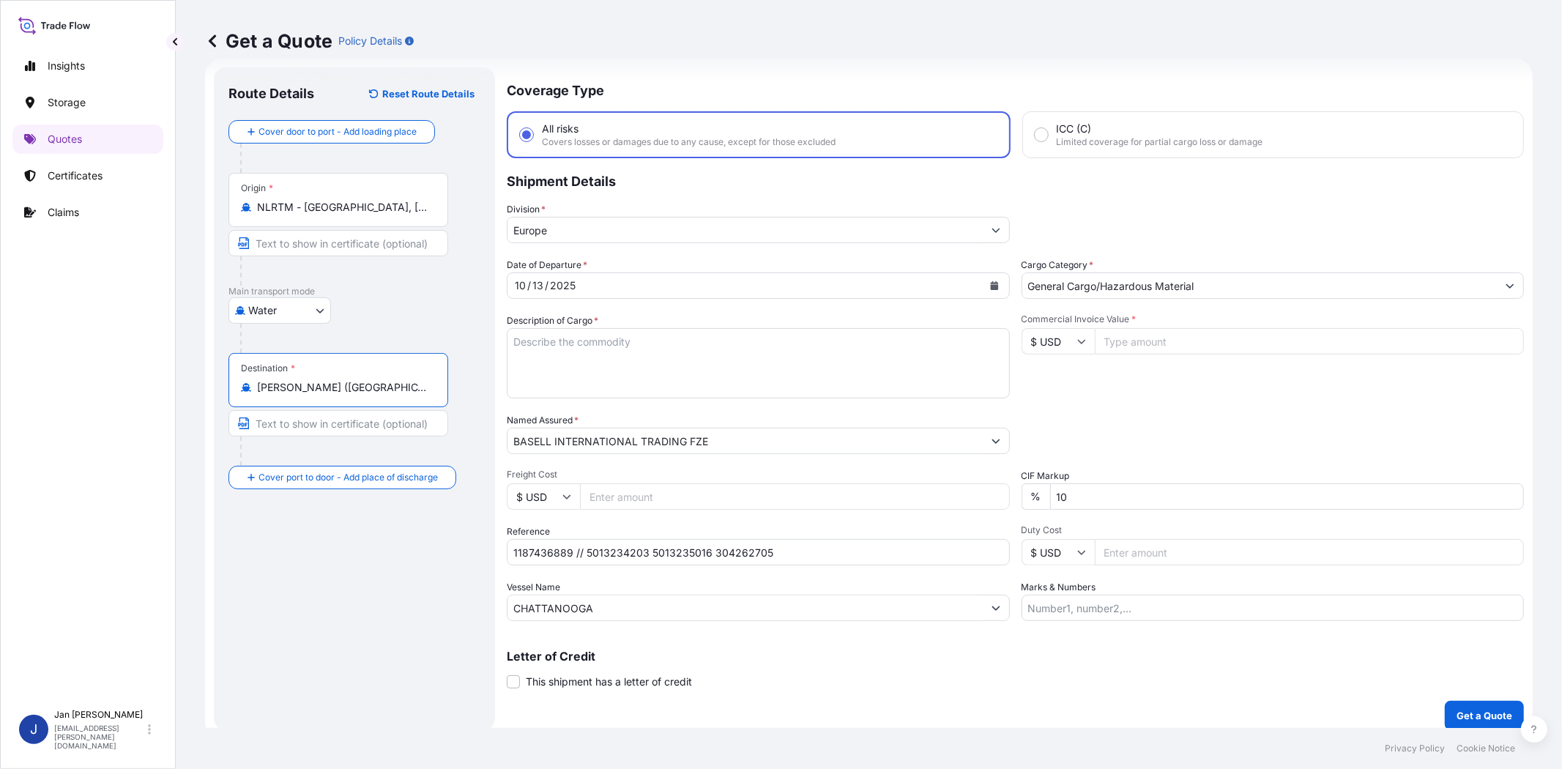
type input "[PERSON_NAME] ([GEOGRAPHIC_DATA]), [GEOGRAPHIC_DATA]"
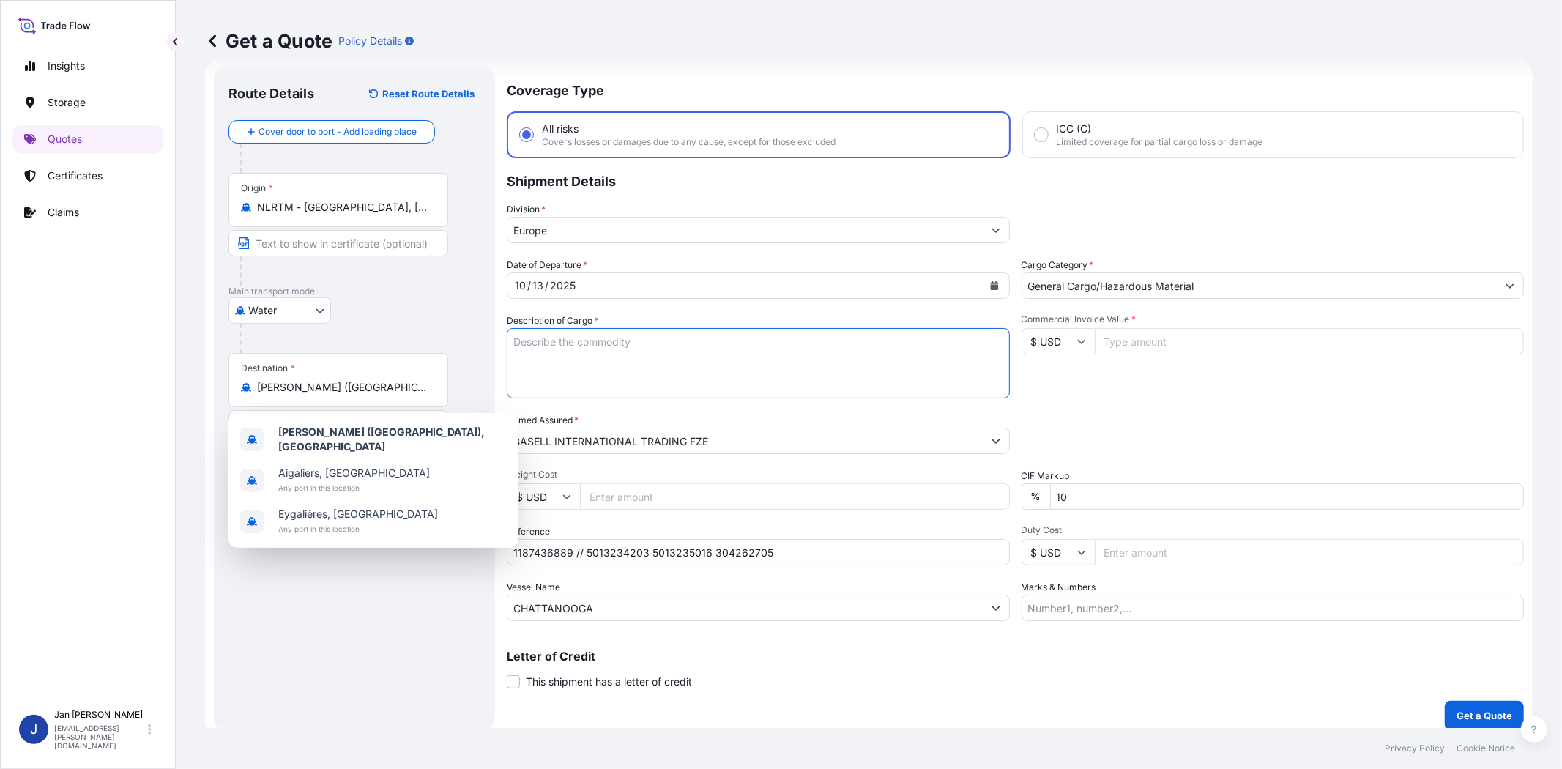
click at [858, 354] on textarea "Description of Cargo *" at bounding box center [758, 363] width 503 height 70
paste textarea "BAGS LOADED ONTO 36 PALLETS LOADED INTO 2 40' HIGH CUBE CONTAINER PURELL PE 302…"
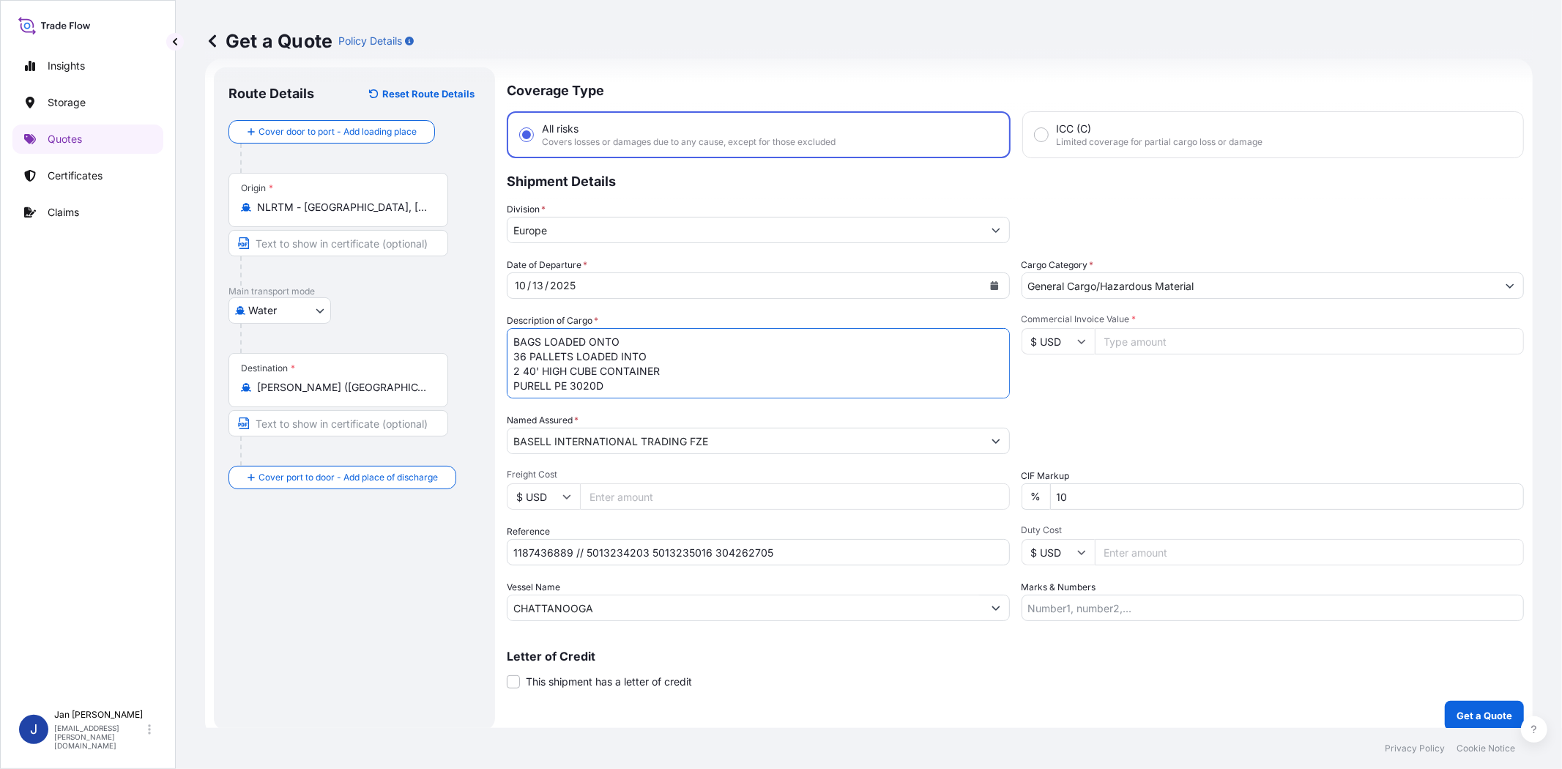
click at [510, 337] on textarea "BAGS LOADED ONTO 36 PALLETS LOADED INTO 2 40' HIGH CUBE CONTAINER PURELL PE 302…" at bounding box center [758, 363] width 503 height 70
type textarea "1980 BAGS LOADED ONTO 36 PALLETS LOADED INTO 2 40' HIGH CUBE CONTAINER PURELL P…"
click at [1074, 377] on div "Commercial Invoice Value * $ USD" at bounding box center [1273, 355] width 503 height 85
click at [1067, 613] on input "Marks & Numbers" at bounding box center [1273, 608] width 503 height 26
paste input "ACID: 2050323622025080162 EGYPTIAN IMPORTER TAX ID: 205032362 FOREIGN EXPORTER …"
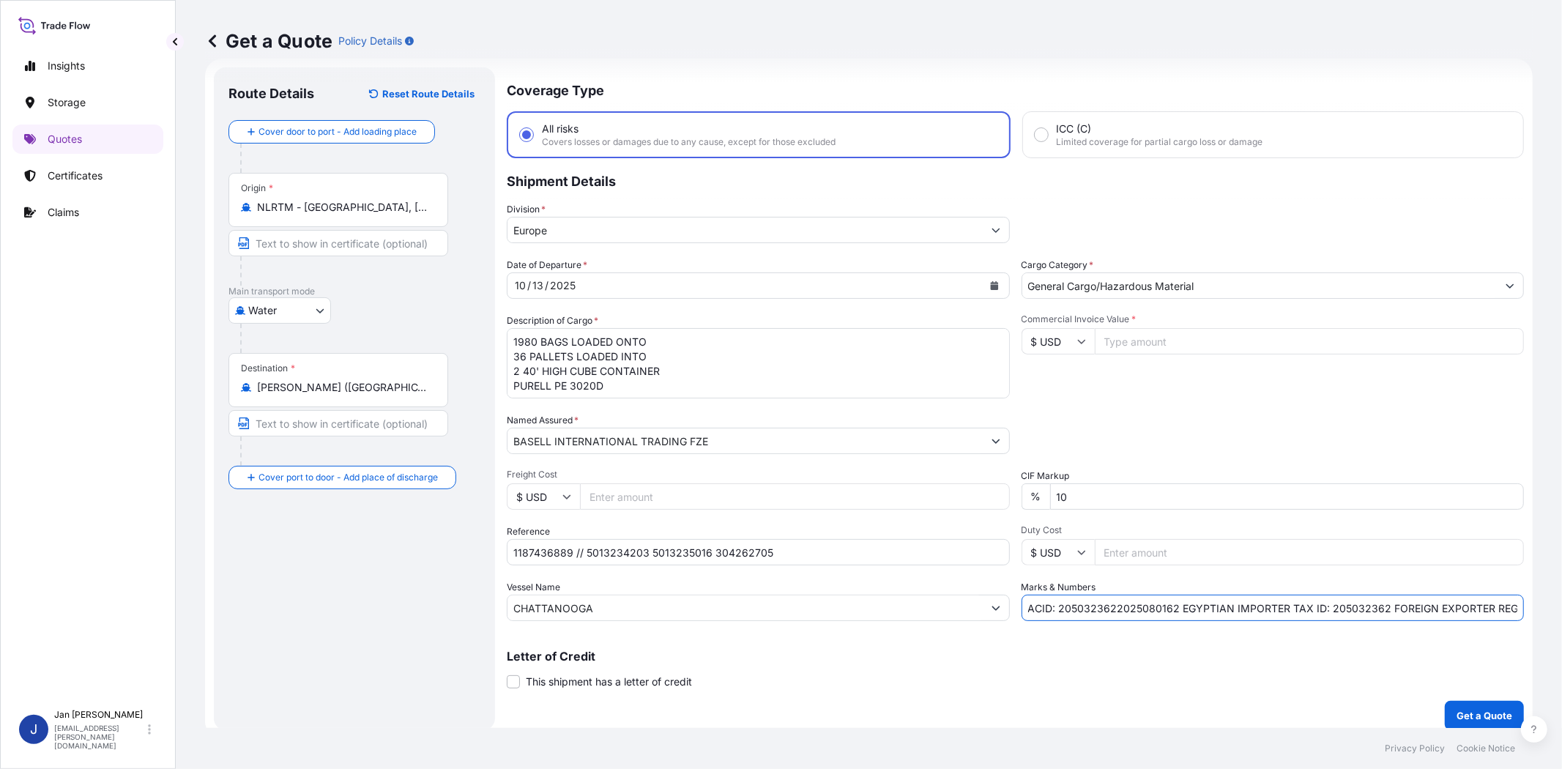
scroll to position [0, 916]
type input "ACID: 2050323622025080162 EGYPTIAN IMPORTER TAX ID: 205032362 FOREIGN EXPORTER …"
click at [613, 553] on input "1187436889 // 5013234203 5013235016 304262705" at bounding box center [758, 552] width 503 height 26
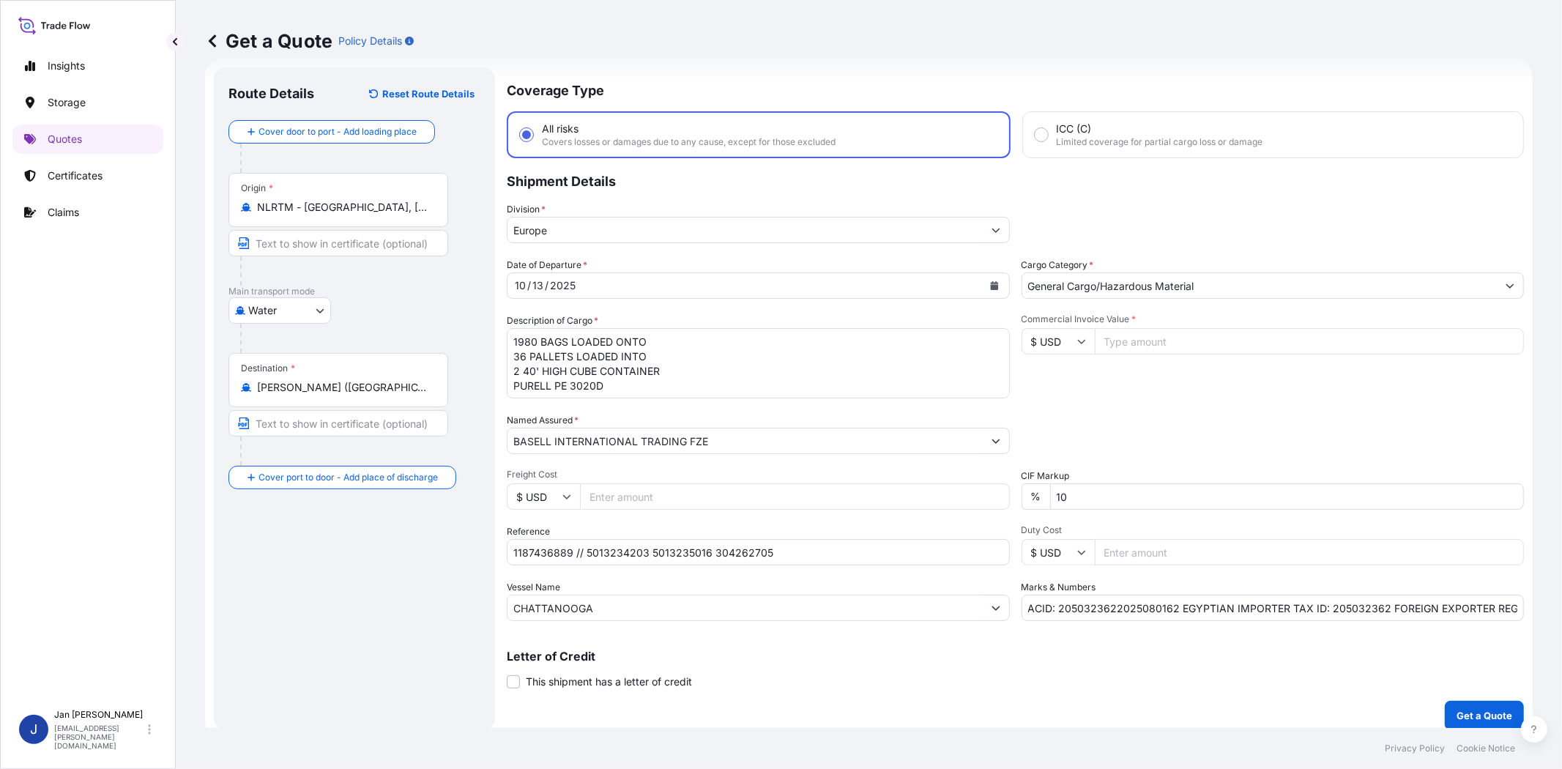
click at [1108, 339] on input "Commercial Invoice Value *" at bounding box center [1310, 341] width 430 height 26
paste input "70381.00"
type input "70381.00"
click at [1168, 369] on div "Commercial Invoice Value * $ USD 70381.00" at bounding box center [1273, 355] width 503 height 85
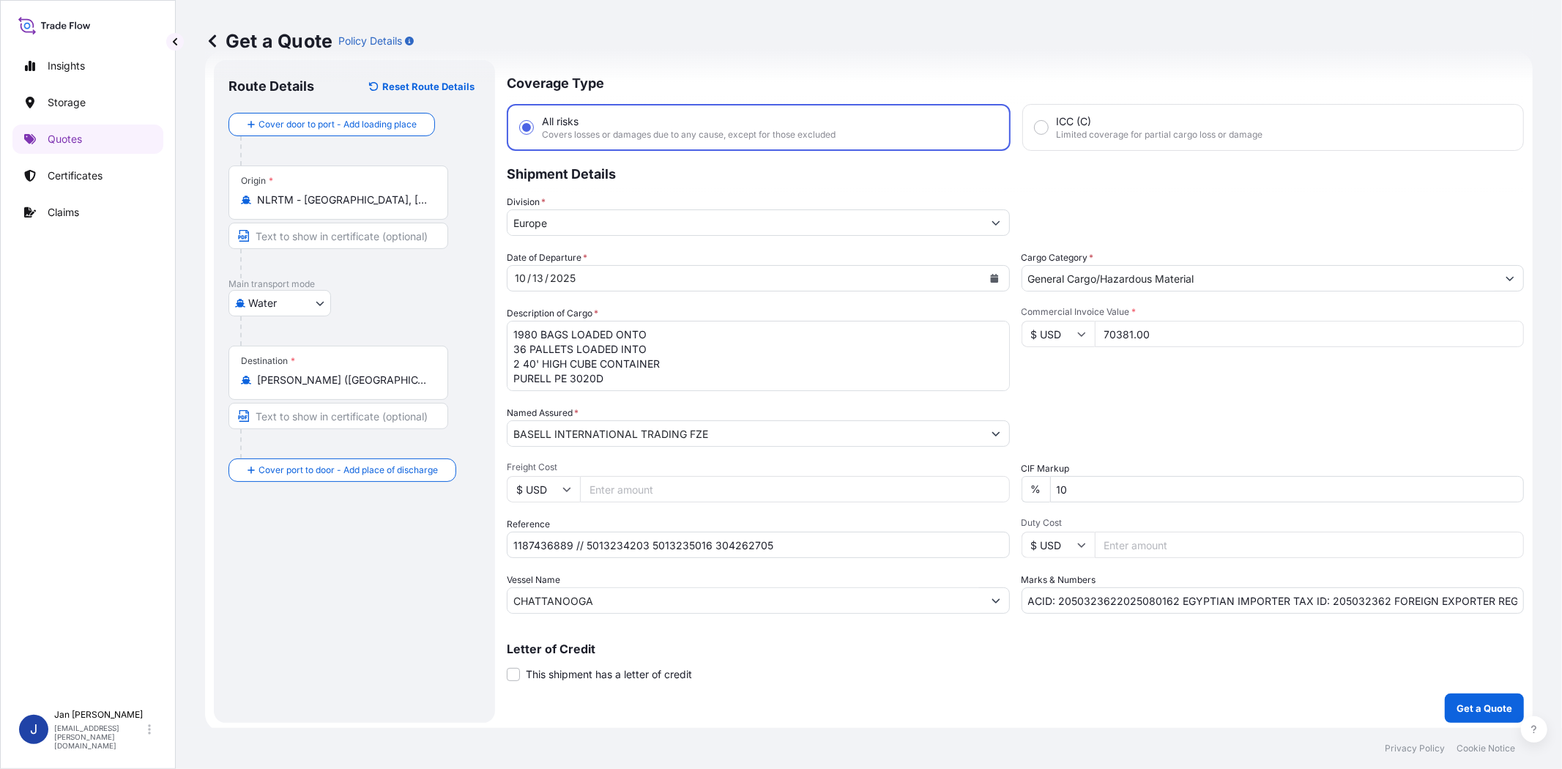
scroll to position [32, 0]
click at [1465, 710] on p "Get a Quote" at bounding box center [1485, 706] width 56 height 15
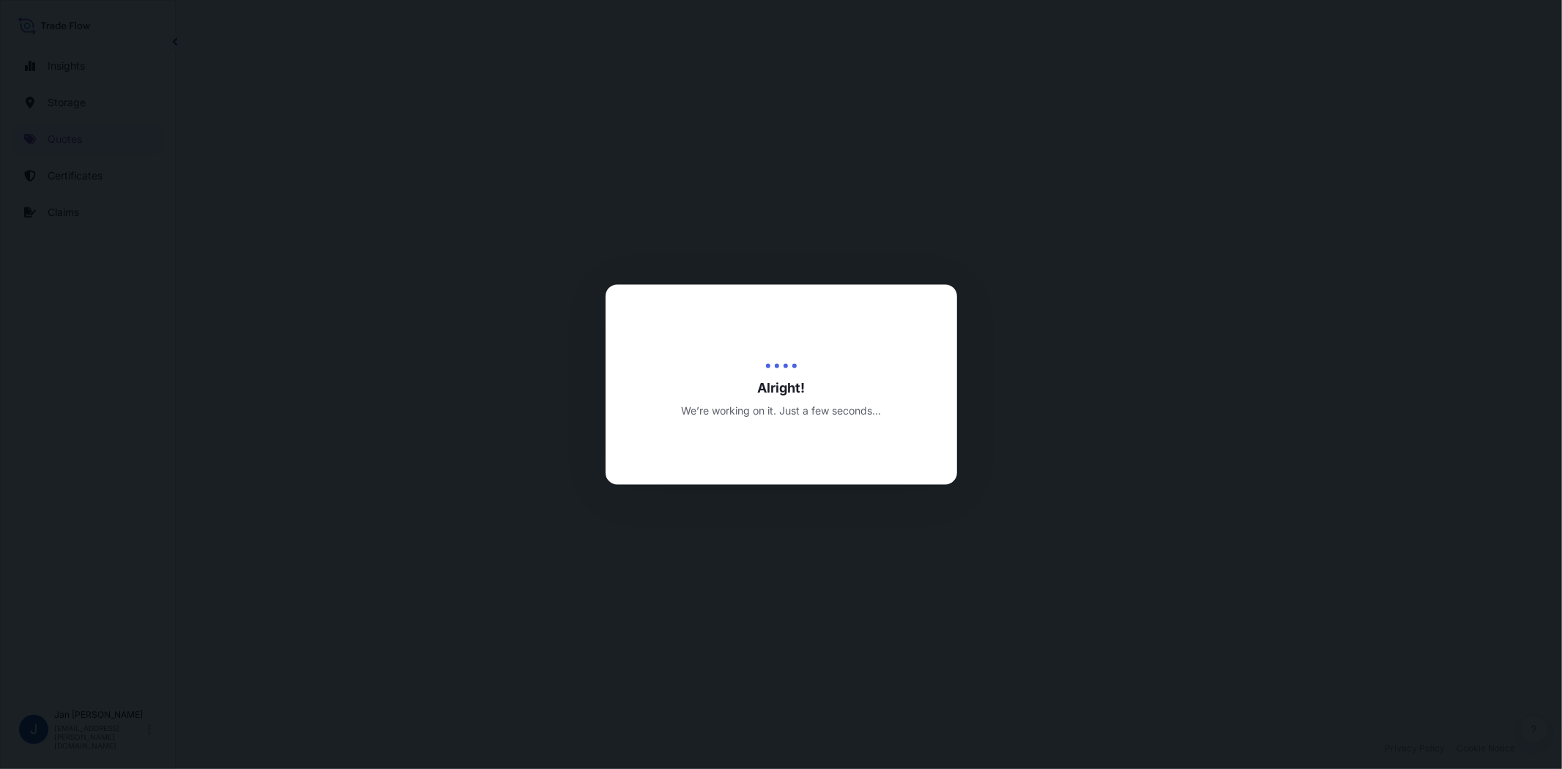
select select "Water"
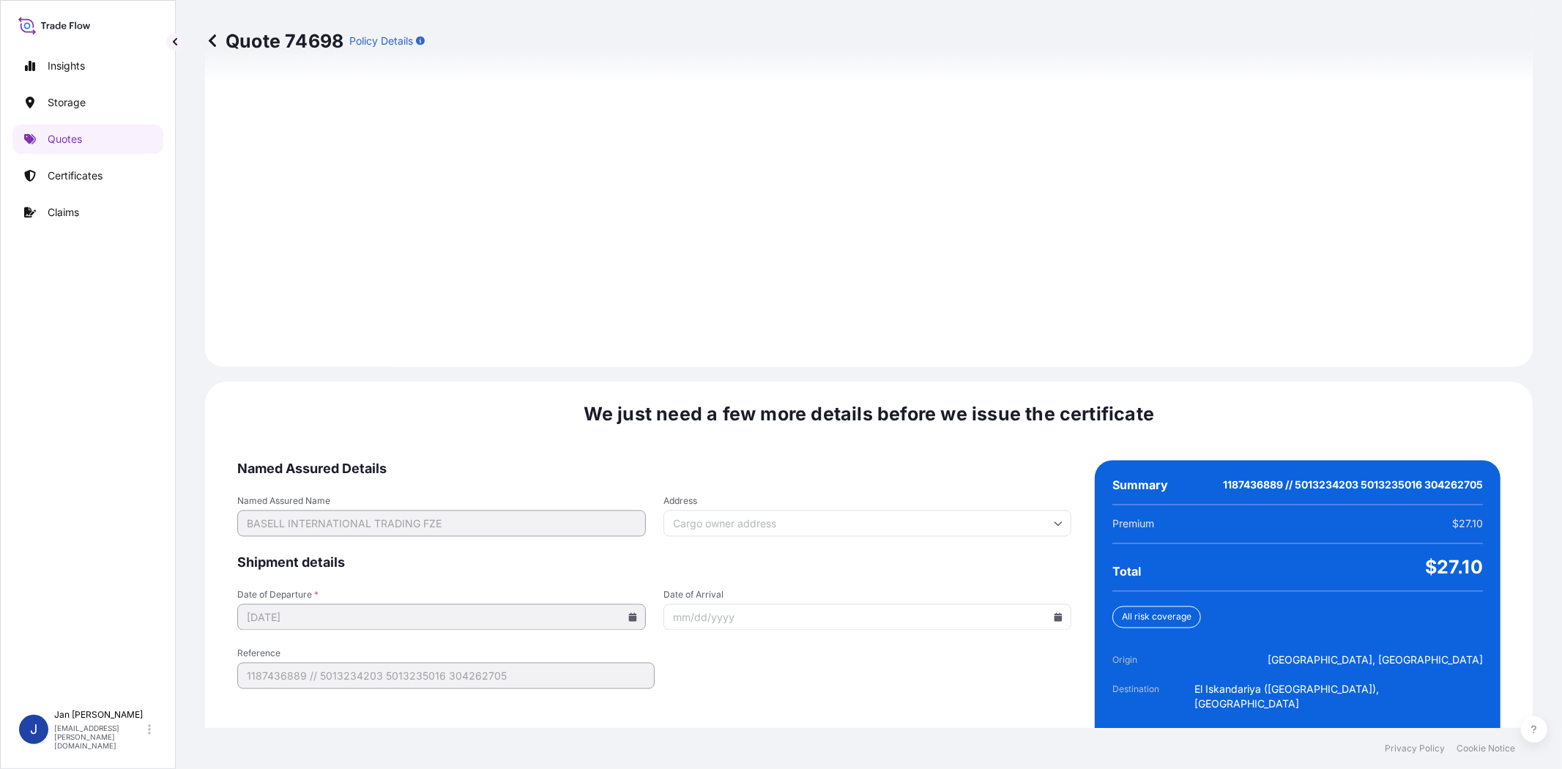
scroll to position [1945, 0]
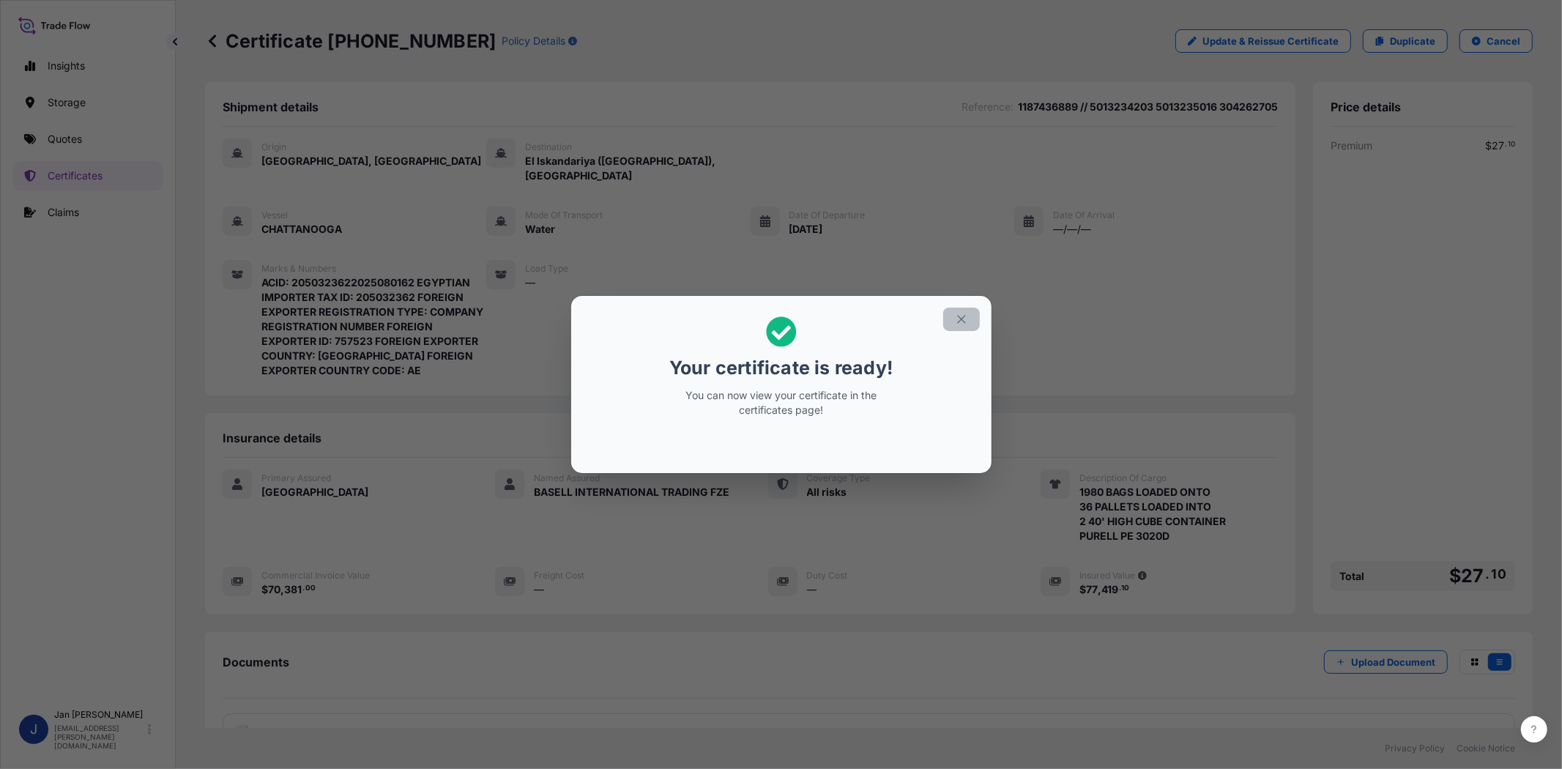
click at [961, 318] on icon "button" at bounding box center [961, 319] width 8 height 8
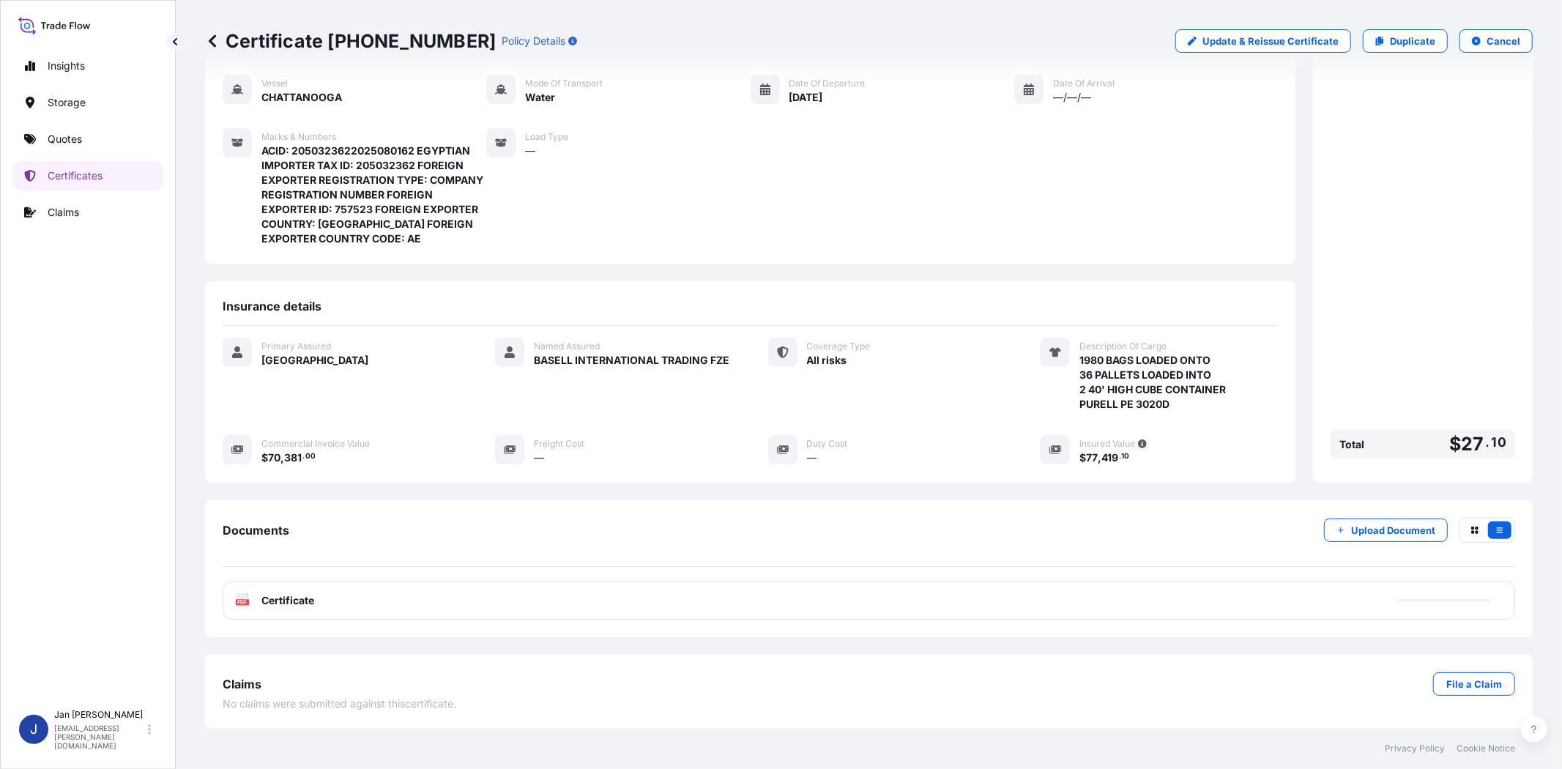
scroll to position [134, 0]
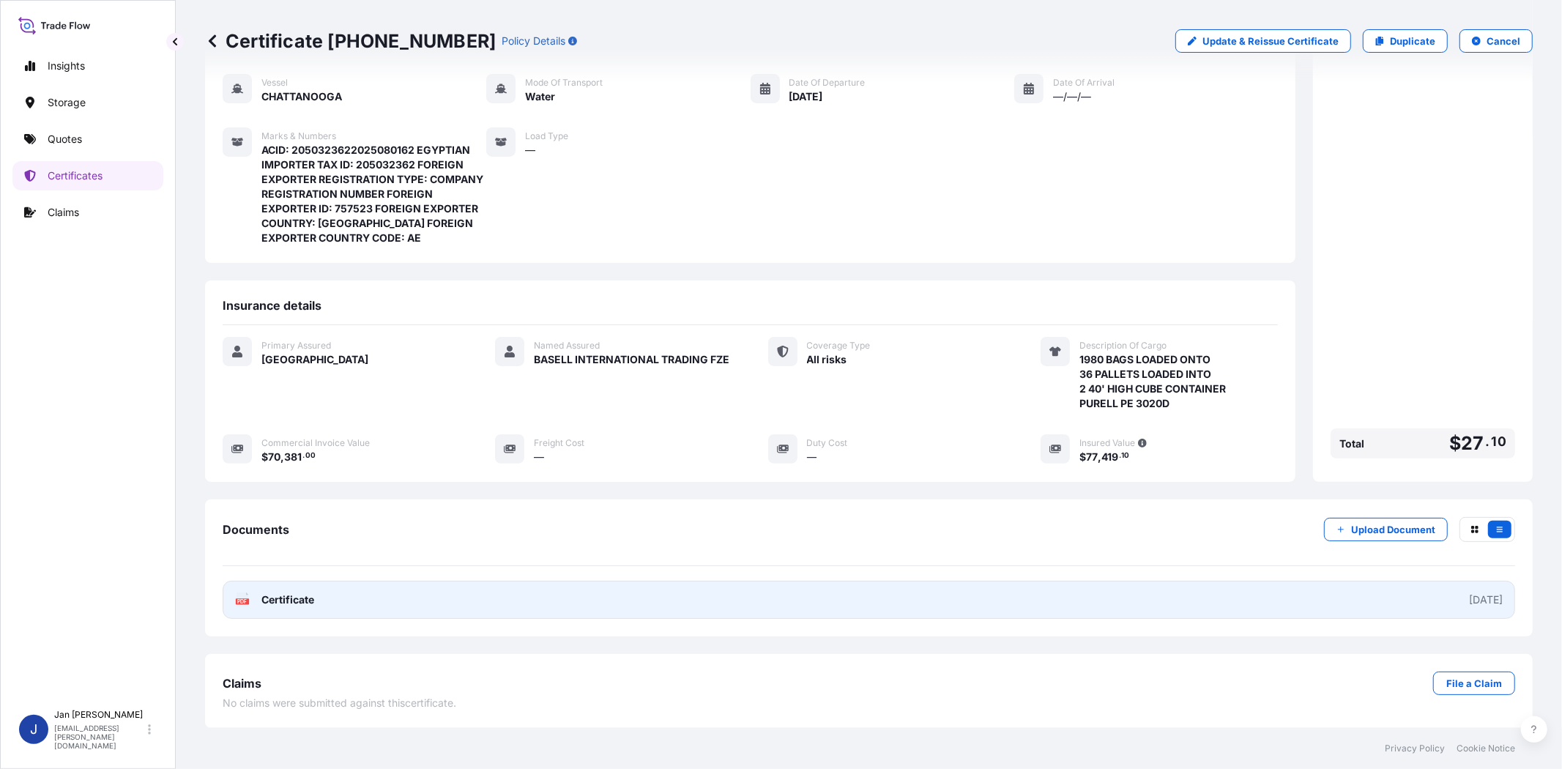
click at [244, 601] on text "PDF" at bounding box center [243, 601] width 10 height 5
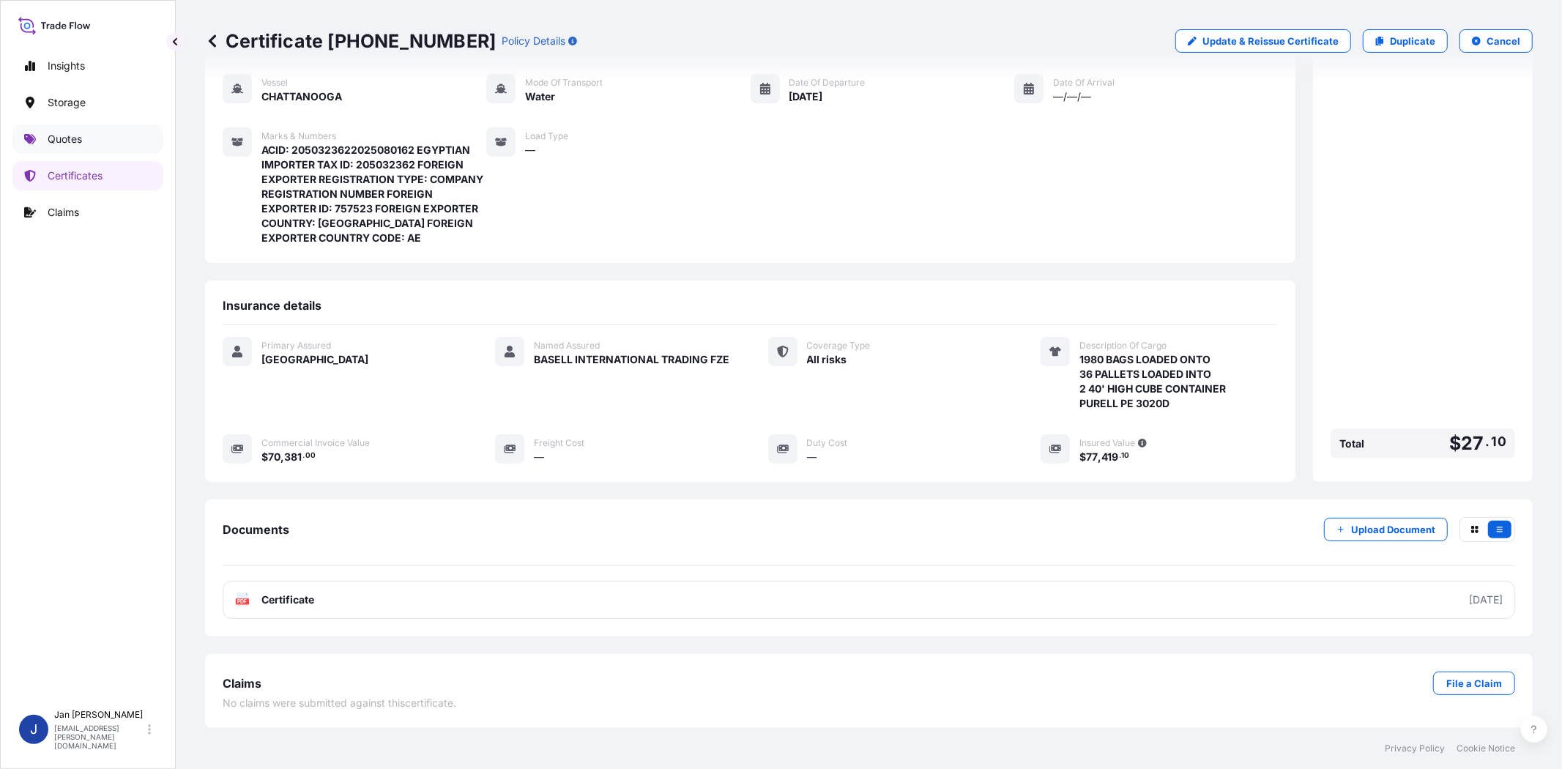
click at [101, 129] on link "Quotes" at bounding box center [87, 138] width 151 height 29
